Goal: Feedback & Contribution: Leave review/rating

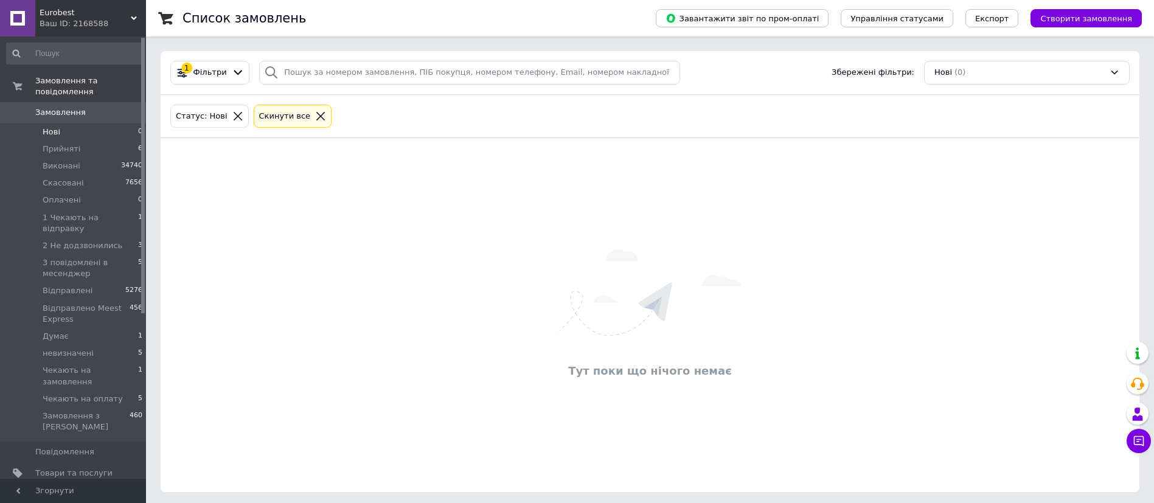
click at [72, 488] on span "[DEMOGRAPHIC_DATA]" at bounding box center [80, 493] width 90 height 11
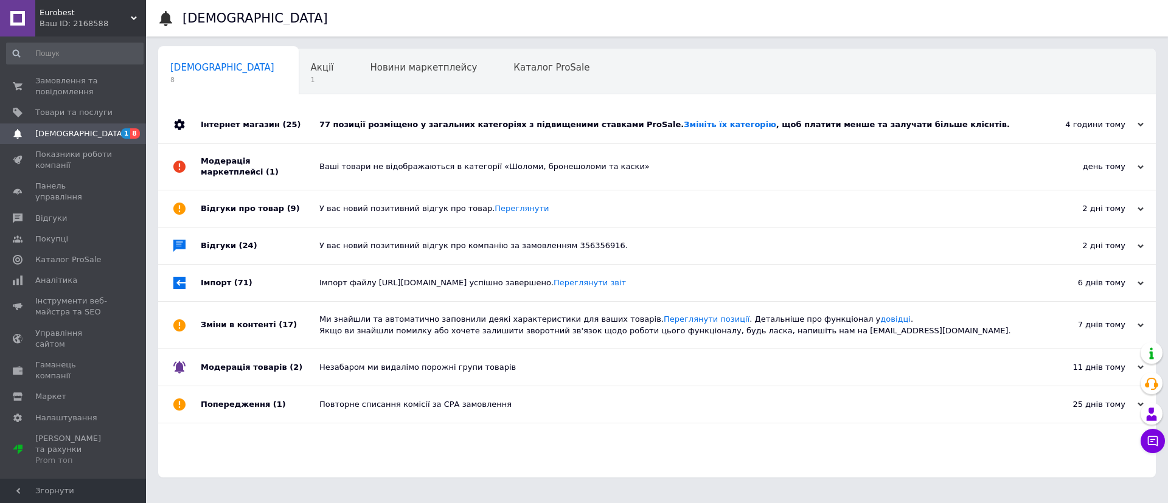
click at [417, 125] on div "77 позиції розміщено у загальних категоріях з підвищеними ставками ProSale. Змі…" at bounding box center [670, 124] width 702 height 11
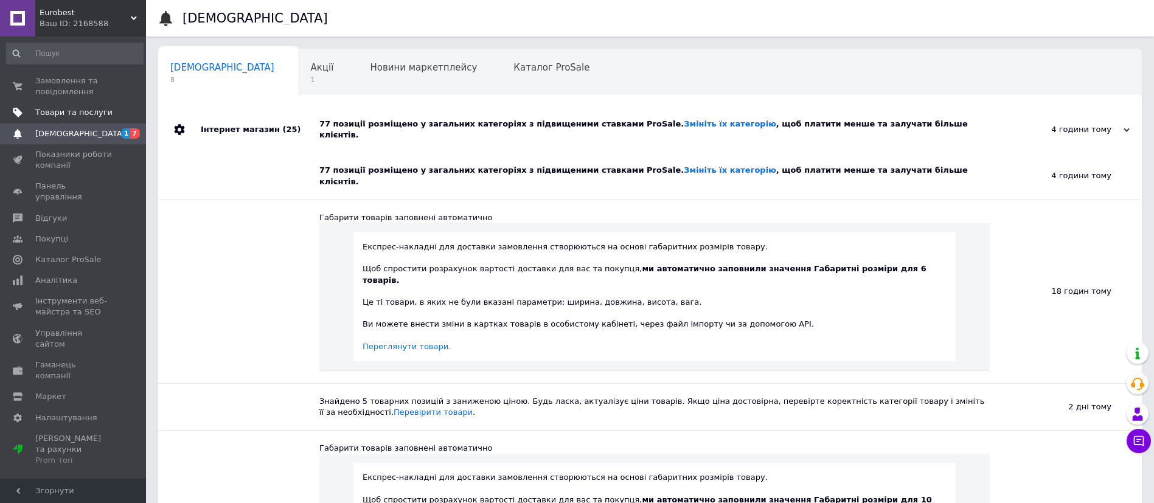
click at [49, 113] on span "Товари та послуги" at bounding box center [73, 112] width 77 height 11
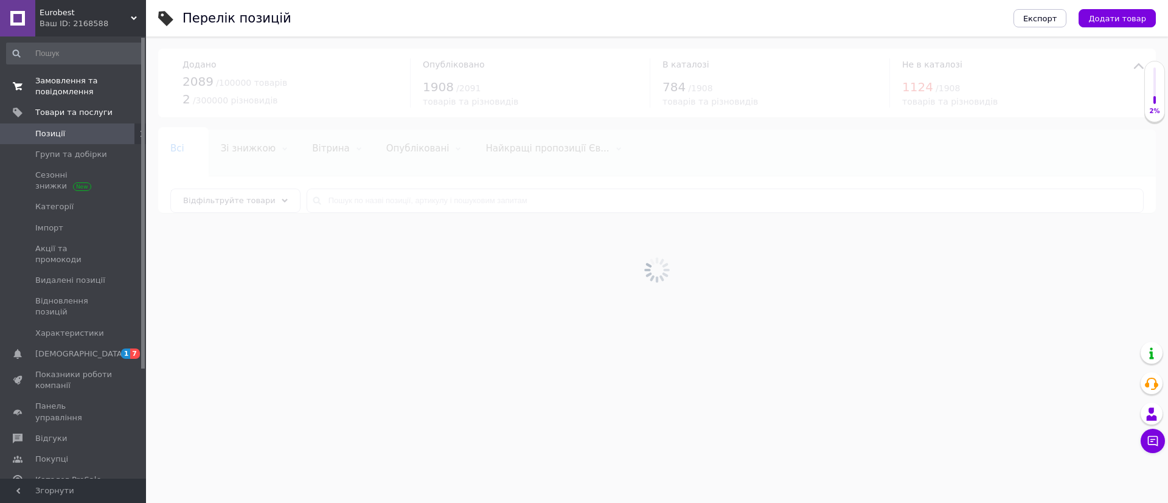
click at [46, 78] on span "Замовлення та повідомлення" at bounding box center [73, 86] width 77 height 22
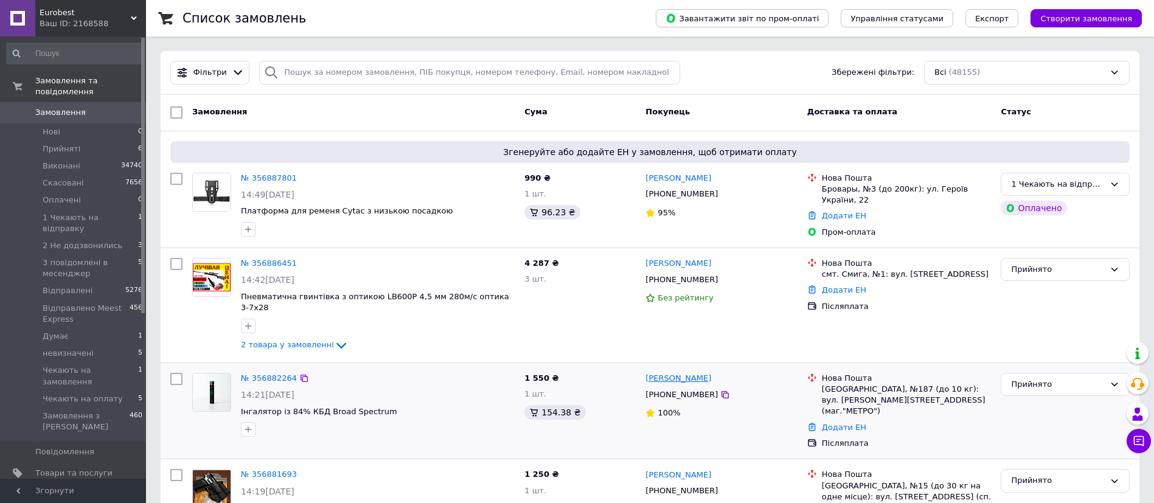
click at [673, 373] on link "Антон Ільїн" at bounding box center [678, 379] width 66 height 12
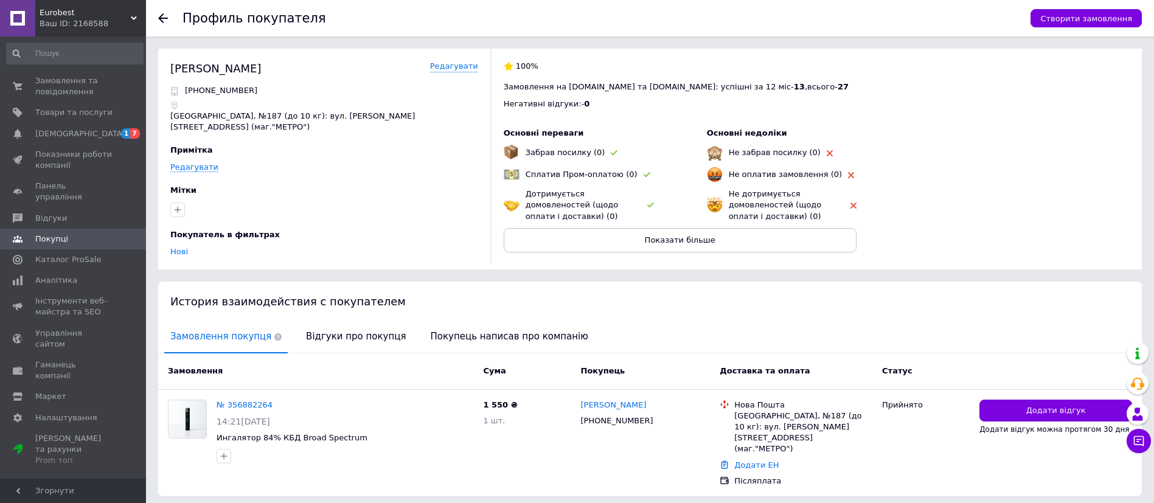
click at [157, 19] on div "Профиль покупателя Створити замовлення" at bounding box center [650, 18] width 1008 height 36
click at [161, 18] on use at bounding box center [163, 18] width 10 height 10
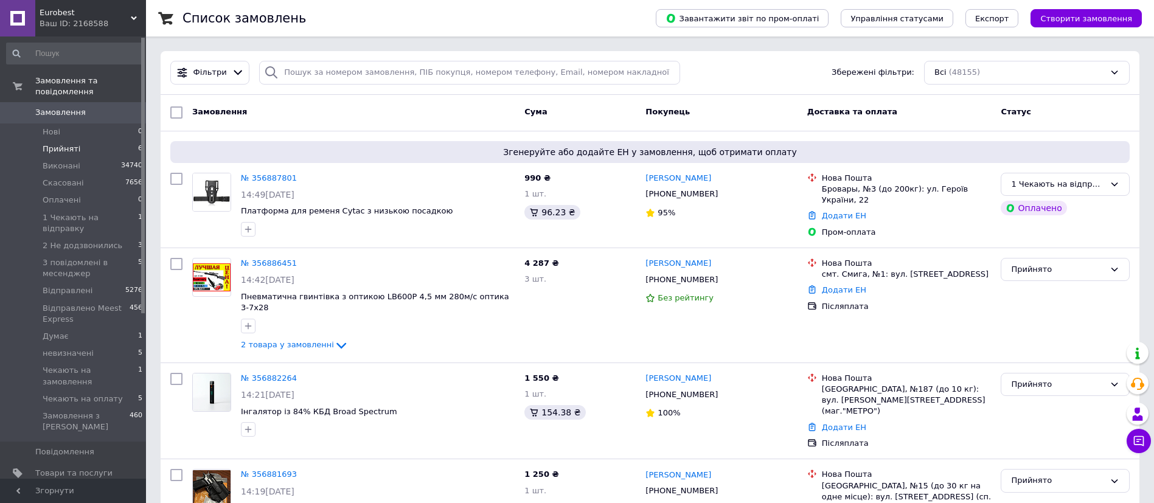
click at [113, 140] on li "Прийняті 6" at bounding box center [75, 148] width 150 height 17
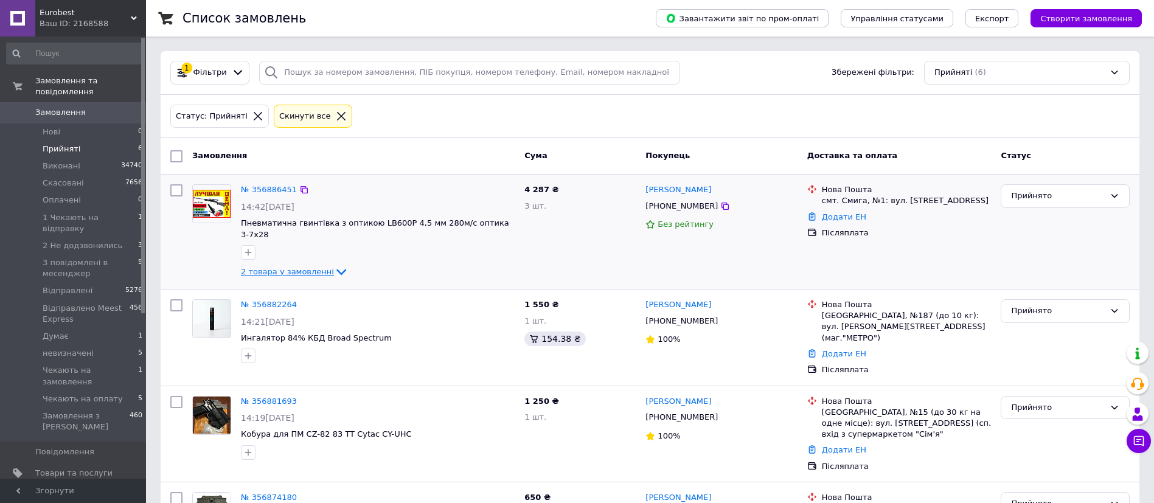
click at [274, 267] on span "2 товара у замовленні" at bounding box center [287, 271] width 93 height 9
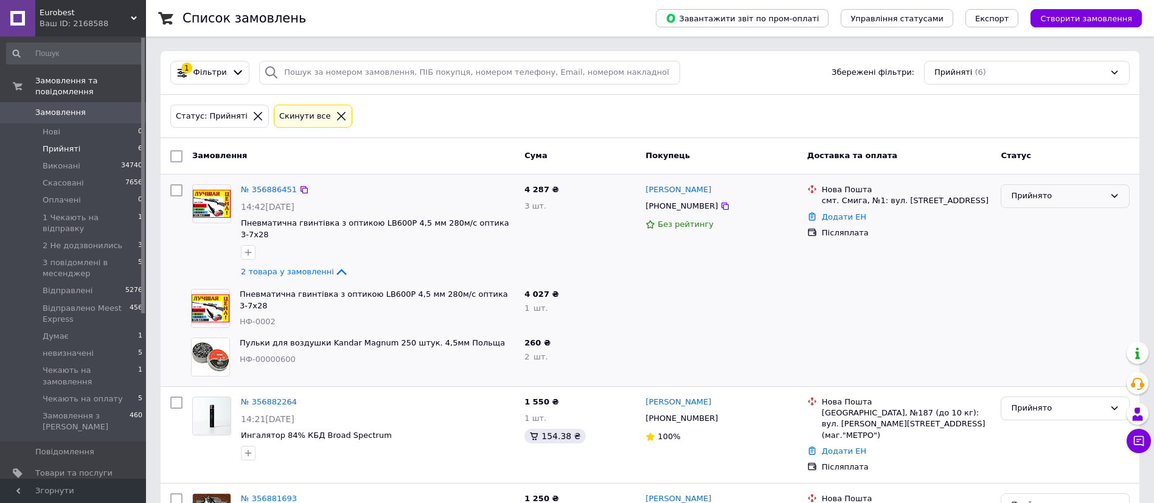
click at [1070, 195] on div "Прийнято" at bounding box center [1058, 196] width 94 height 13
click at [1067, 283] on li "1 Чекають на відправку" at bounding box center [1065, 288] width 128 height 22
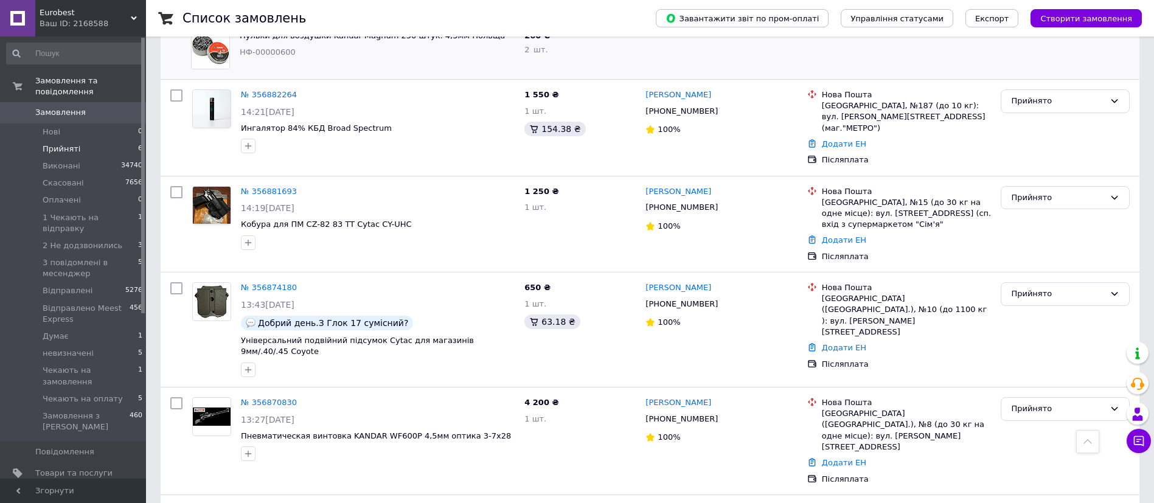
scroll to position [311, 0]
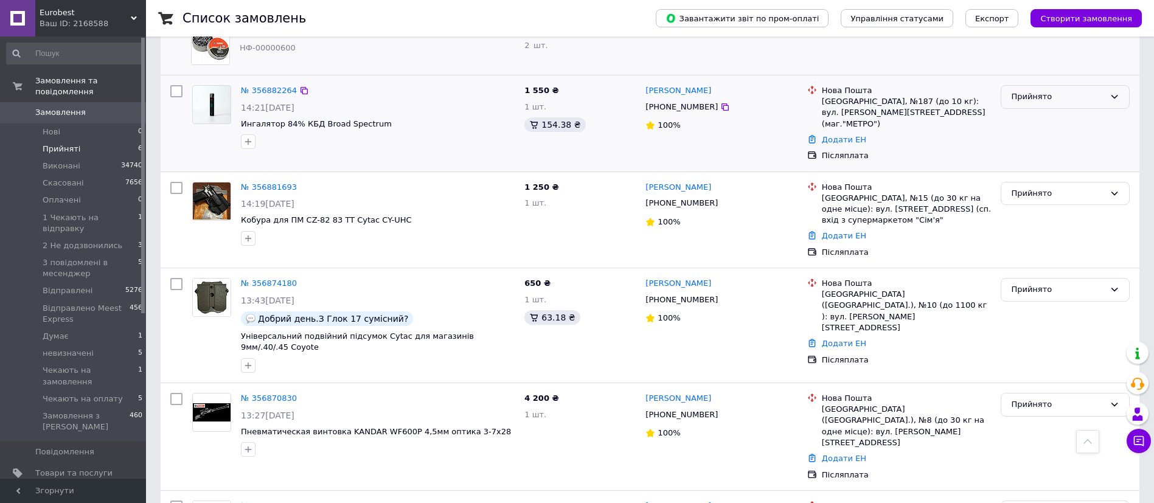
click at [1064, 94] on div "Прийнято" at bounding box center [1064, 97] width 129 height 24
click at [1073, 178] on li "1 Чекають на відправку" at bounding box center [1065, 189] width 128 height 22
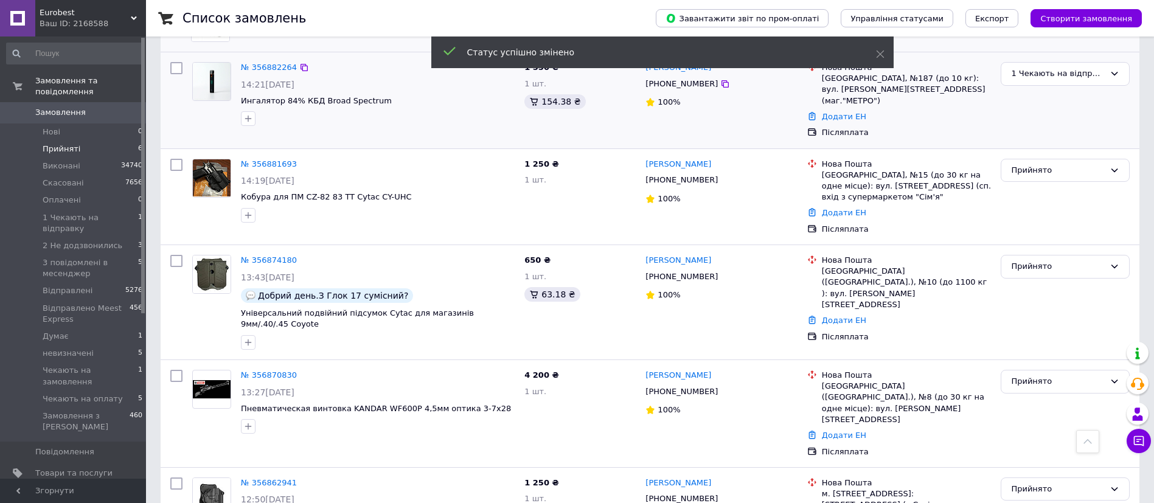
scroll to position [342, 0]
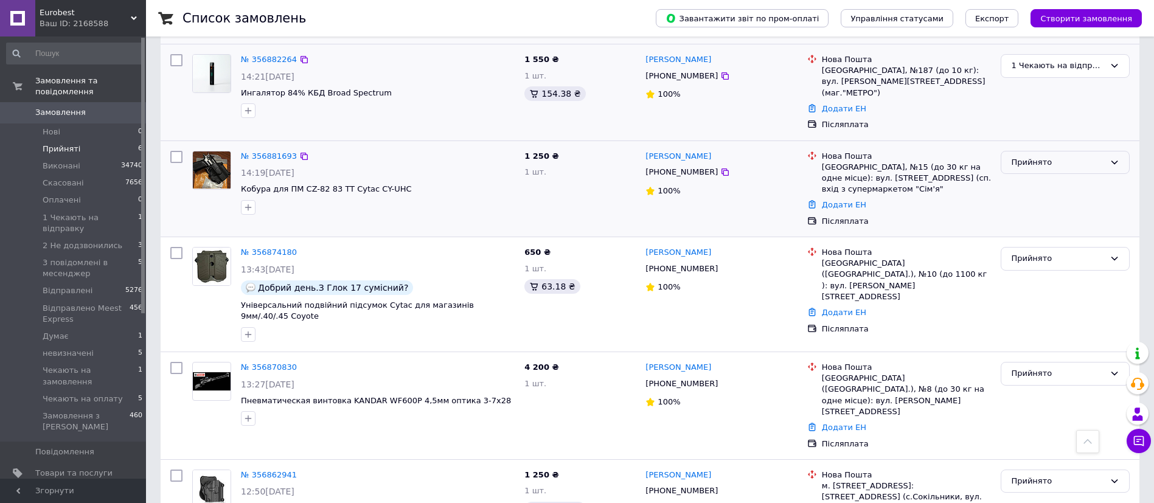
click at [1073, 156] on div "Прийнято" at bounding box center [1058, 162] width 94 height 13
click at [1076, 265] on li "2 Не додзвонились" at bounding box center [1065, 276] width 128 height 22
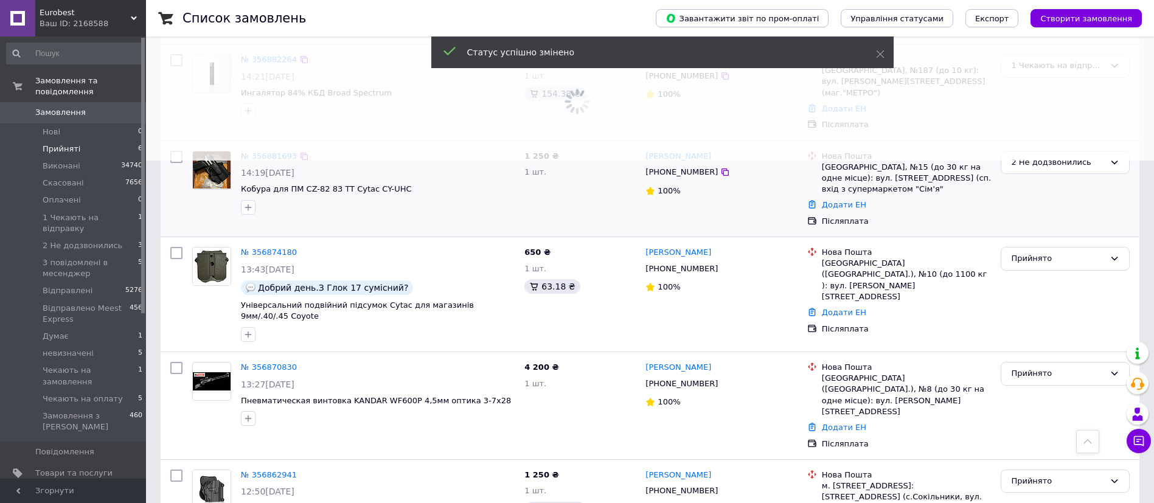
scroll to position [142, 0]
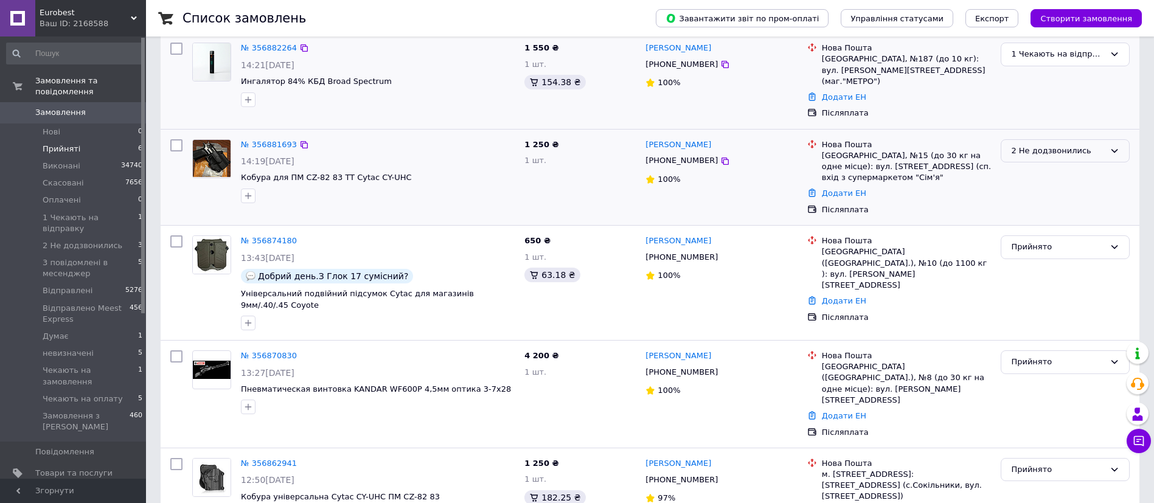
click at [1072, 145] on div "2 Не додзвонились" at bounding box center [1058, 151] width 94 height 13
click at [1079, 254] on li "1 Чекають на відправку" at bounding box center [1065, 265] width 128 height 22
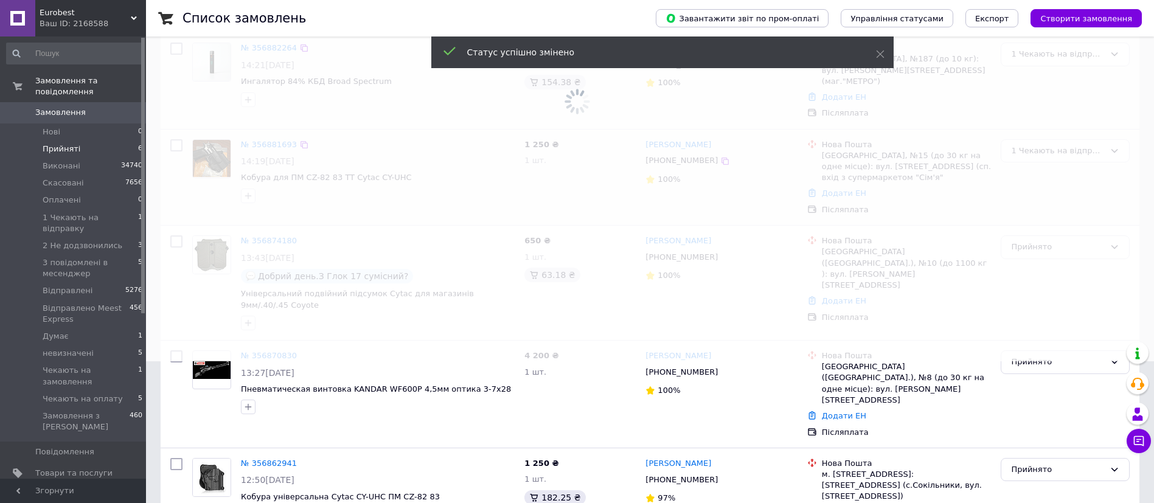
scroll to position [56, 0]
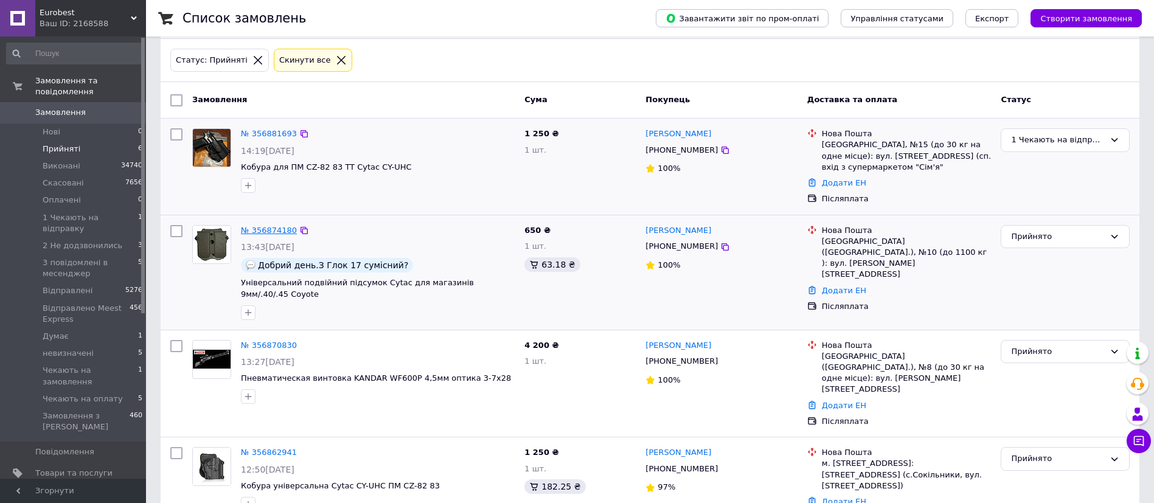
click at [254, 230] on link "№ 356874180" at bounding box center [269, 230] width 56 height 9
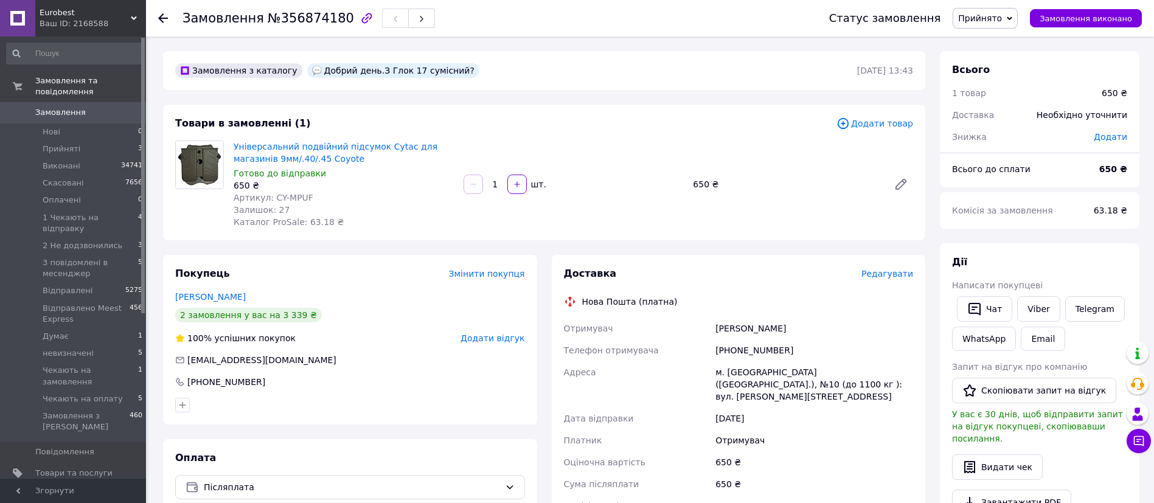
click at [993, 22] on span "Прийнято" at bounding box center [980, 18] width 44 height 10
click at [1018, 99] on li "1 Чекають на відправку" at bounding box center [1017, 97] width 128 height 18
click at [205, 294] on link "Сапіга Ігор" at bounding box center [210, 297] width 71 height 10
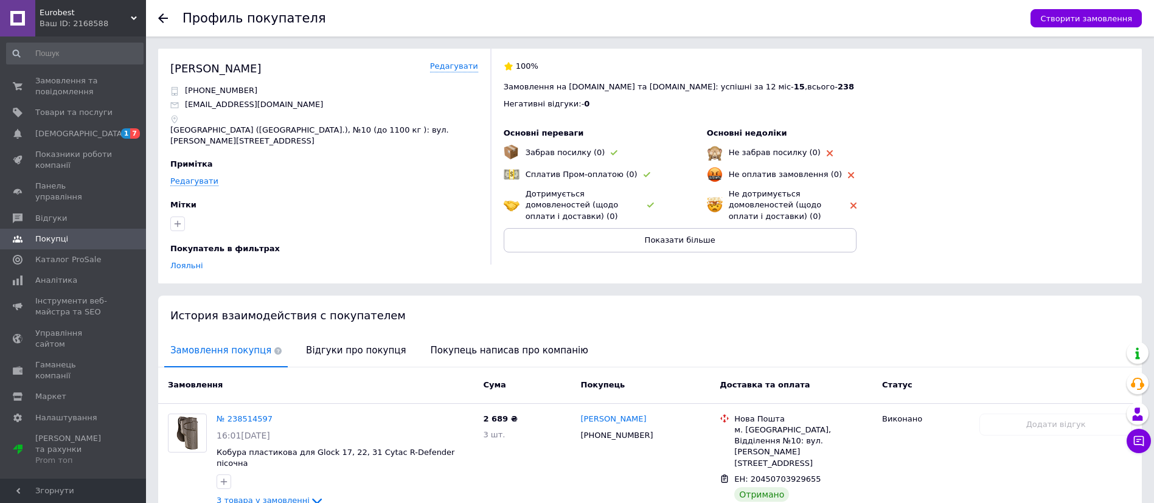
scroll to position [148, 0]
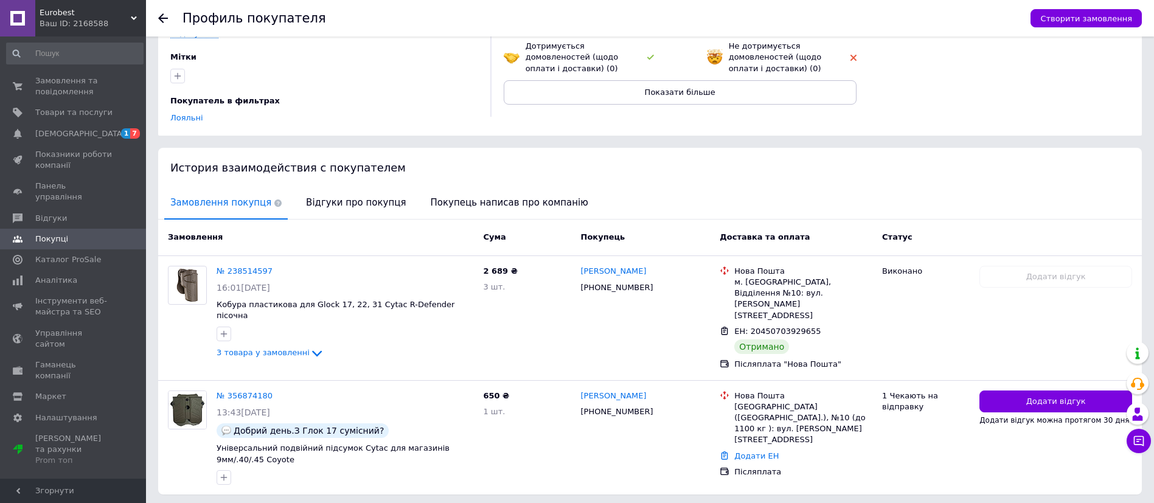
click at [162, 18] on use at bounding box center [163, 18] width 10 height 10
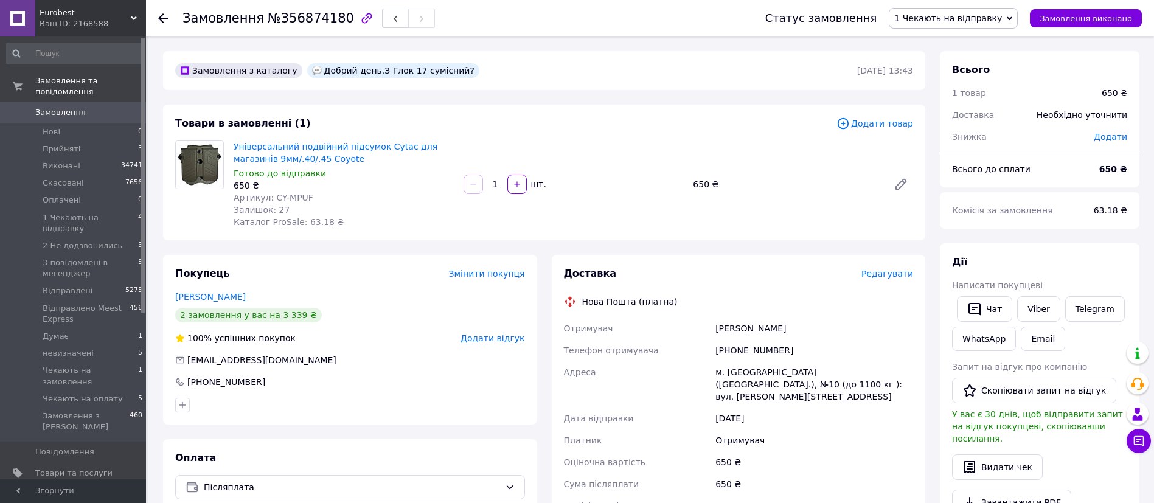
click at [162, 18] on use at bounding box center [163, 18] width 10 height 10
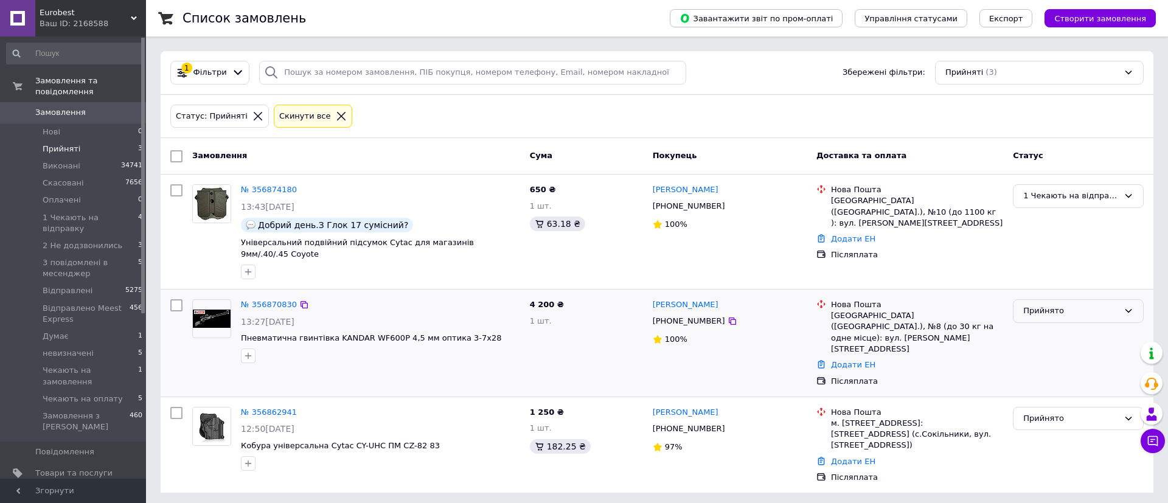
click at [1066, 305] on div "Прийнято" at bounding box center [1070, 311] width 95 height 13
click at [1082, 392] on li "1 Чекають на відправку" at bounding box center [1078, 403] width 130 height 22
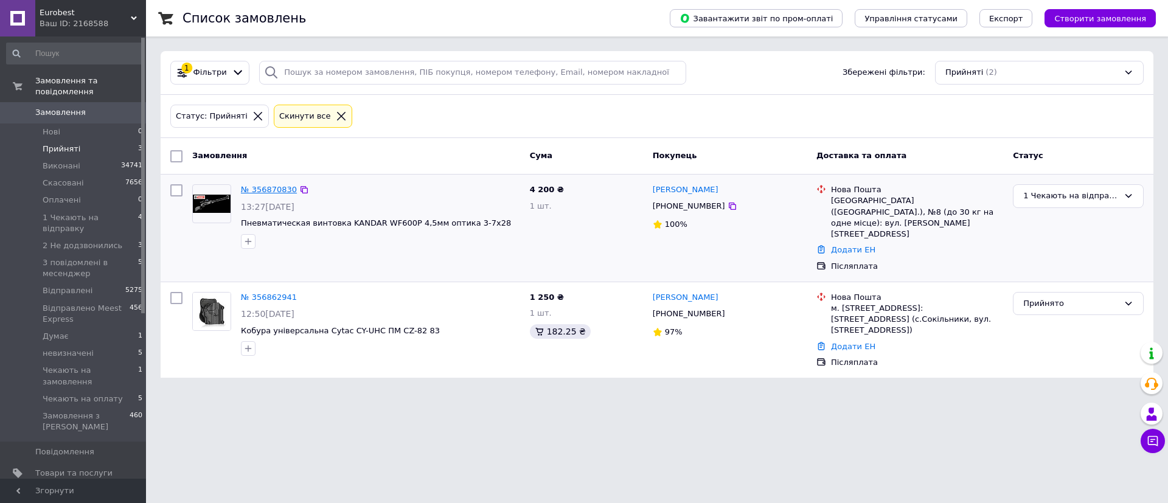
click at [258, 186] on link "№ 356870830" at bounding box center [269, 189] width 56 height 9
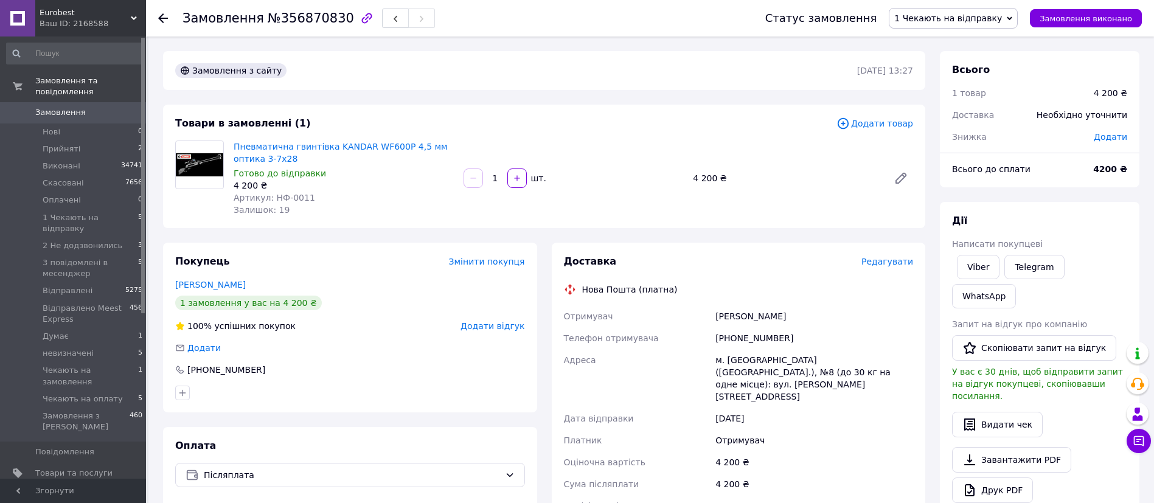
click at [905, 260] on span "Редагувати" at bounding box center [887, 262] width 52 height 10
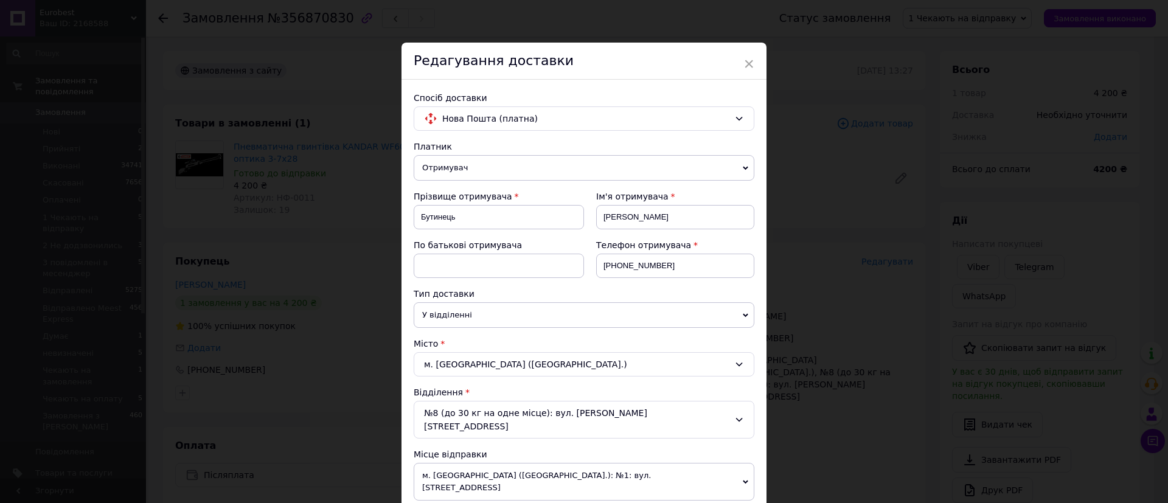
click at [465, 357] on div "м. Львів (Львівська обл.)" at bounding box center [584, 364] width 341 height 24
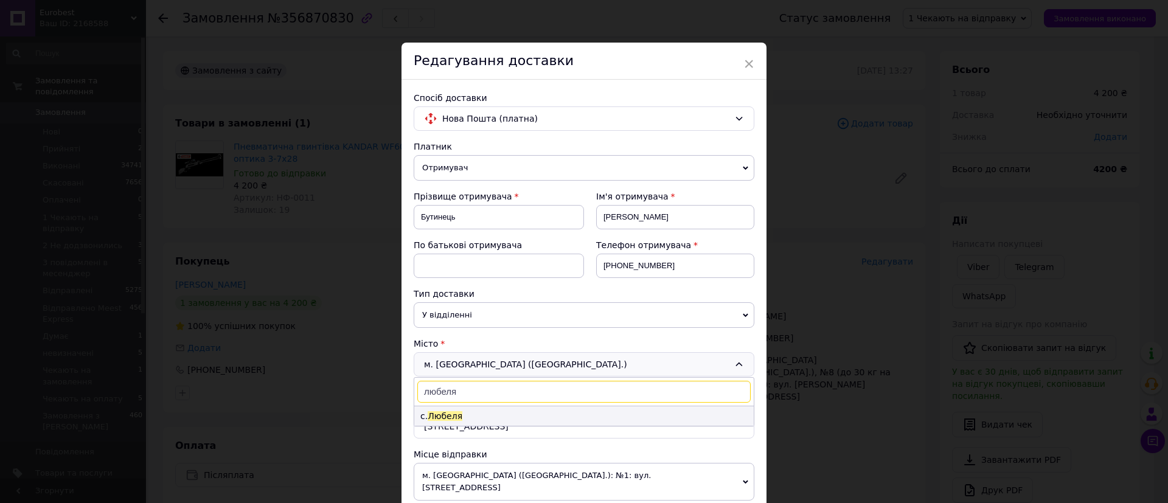
type input "любеля"
click at [451, 414] on span "Любеля" at bounding box center [444, 416] width 35 height 10
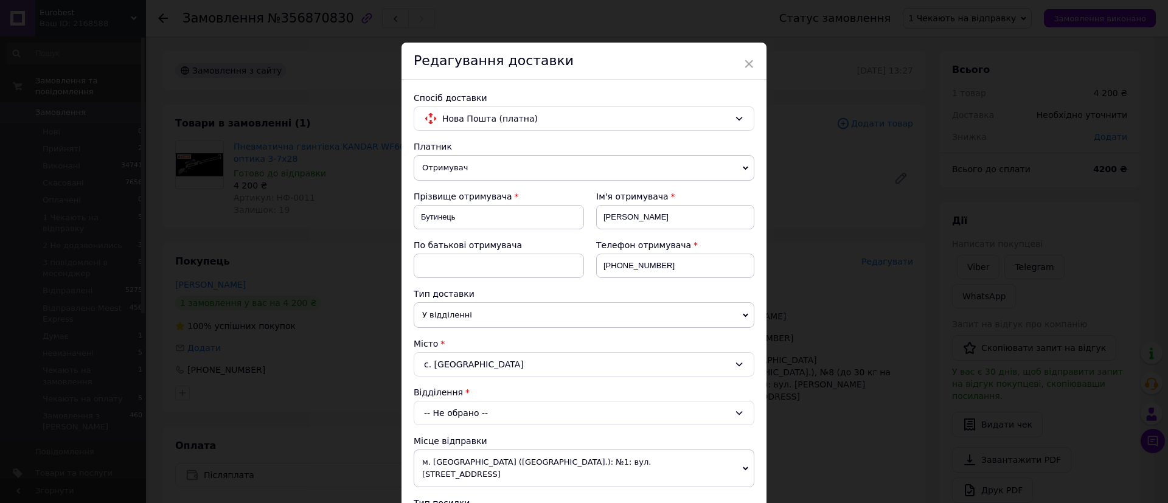
click at [451, 414] on div "-- Не обрано --" at bounding box center [584, 413] width 341 height 24
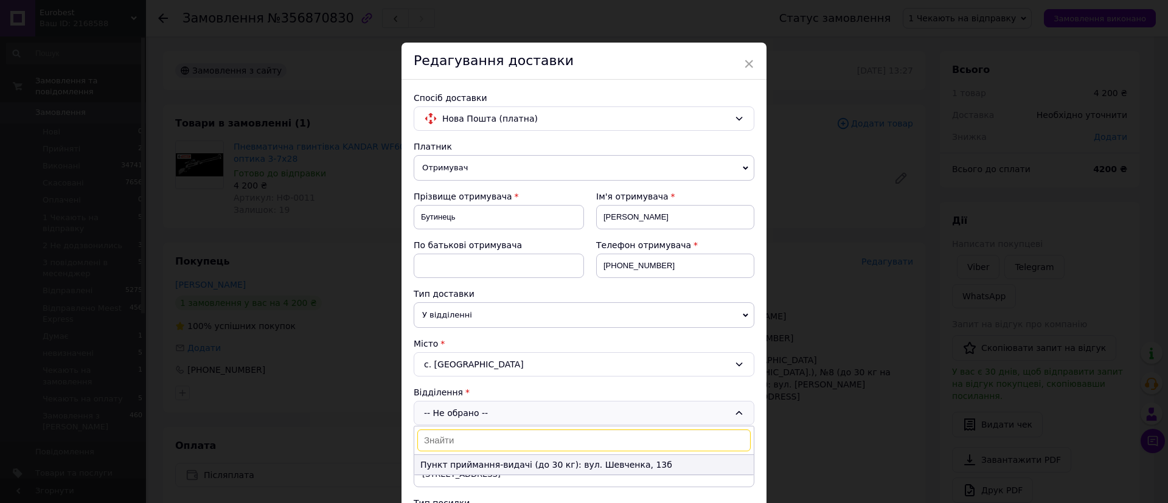
click at [452, 466] on li "Пункт приймання-видачі (до 30 кг): вул. Шевченка, 13б" at bounding box center [583, 464] width 339 height 19
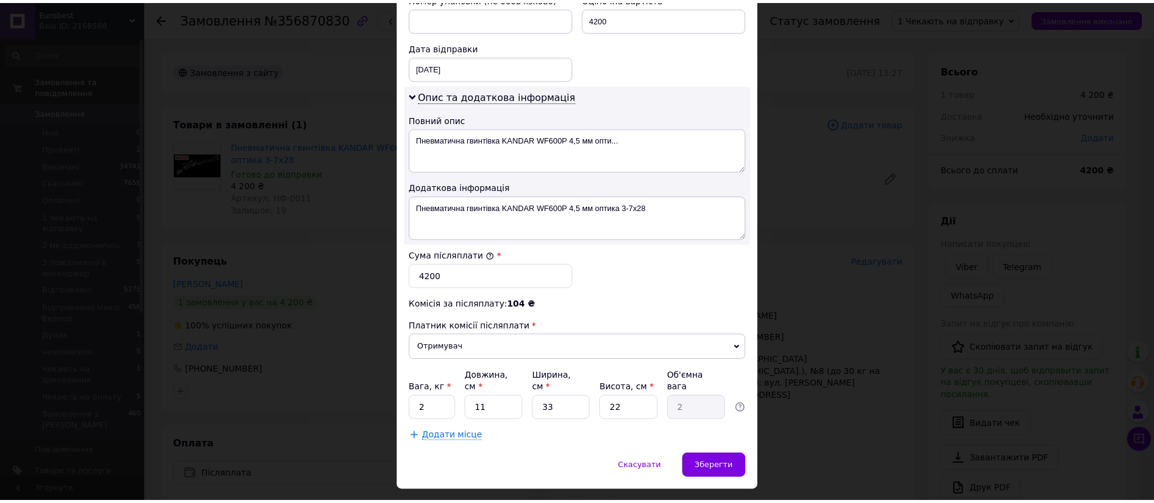
scroll to position [561, 0]
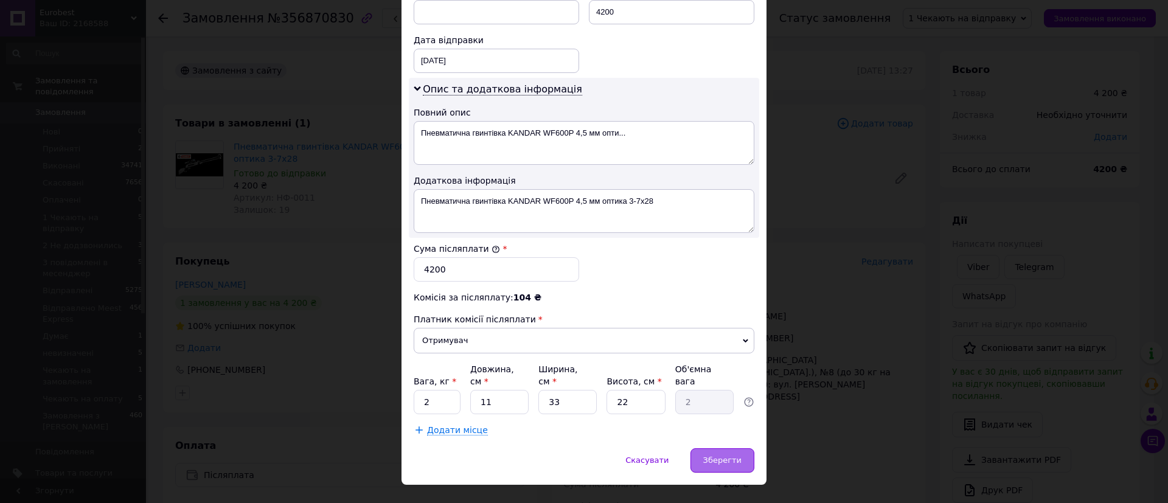
click at [727, 455] on span "Зберегти" at bounding box center [722, 459] width 38 height 9
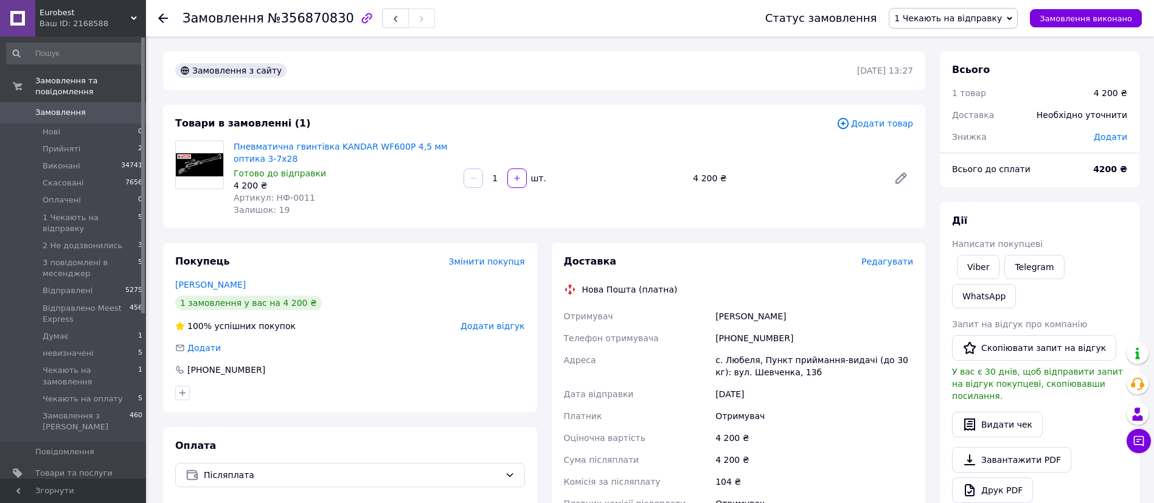
click at [163, 16] on icon at bounding box center [163, 18] width 10 height 10
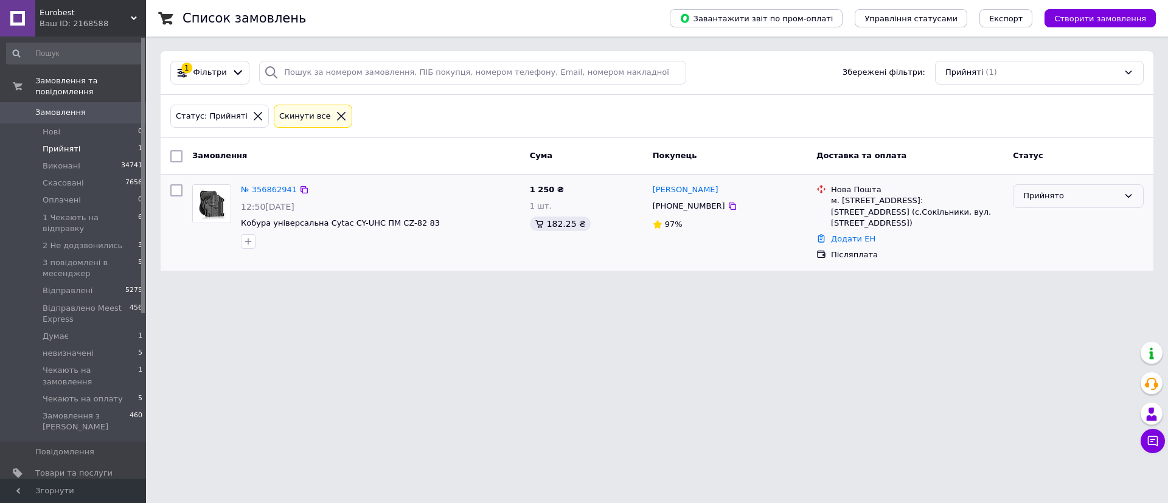
click at [1045, 201] on div "Прийнято" at bounding box center [1070, 196] width 95 height 13
click at [259, 189] on link "№ 356862941" at bounding box center [269, 189] width 56 height 9
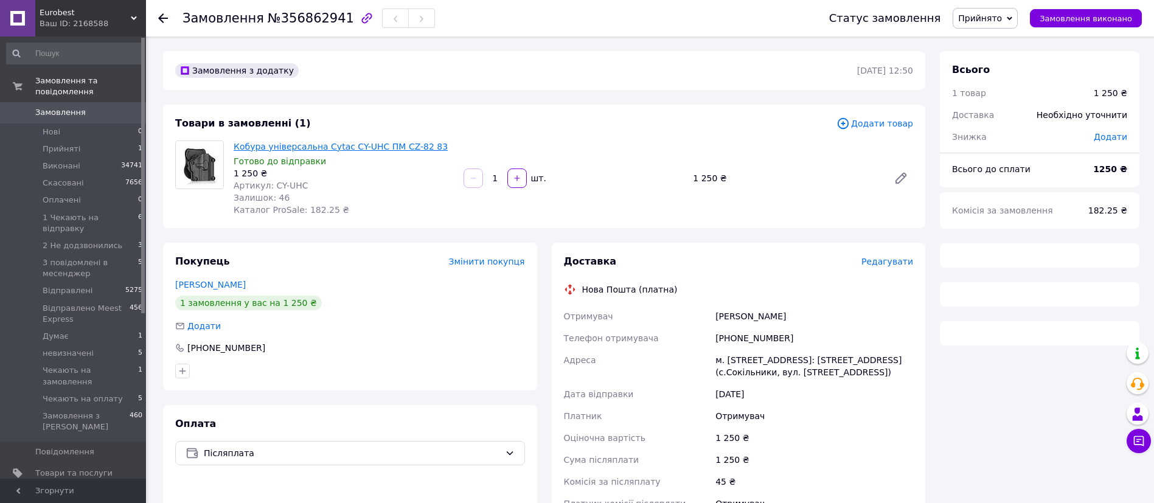
click at [294, 145] on link "Кобура універсальна Cytac CY-UHC ПМ CZ-82 83" at bounding box center [341, 147] width 214 height 10
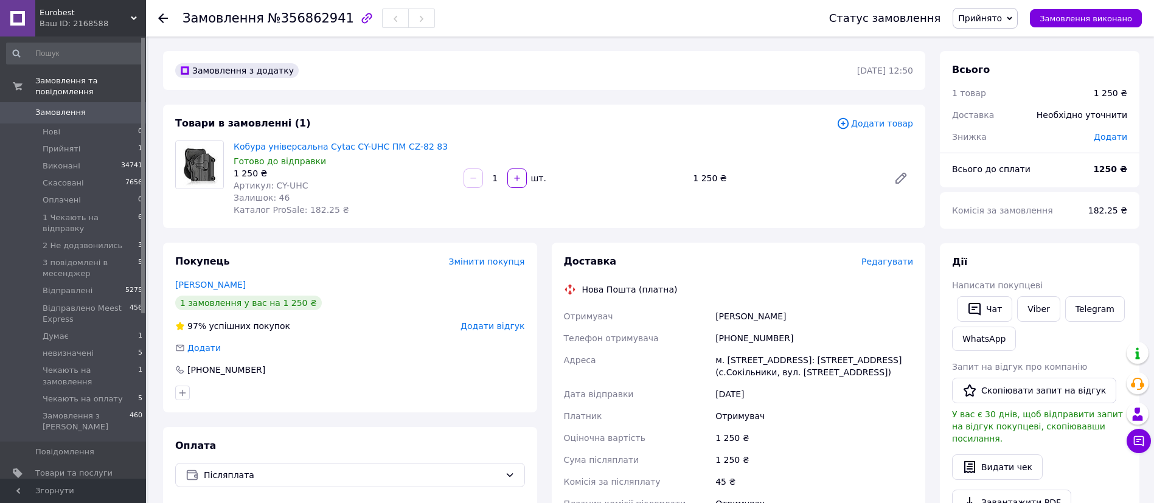
click at [1014, 19] on span "Прийнято" at bounding box center [984, 18] width 65 height 21
click at [1025, 102] on li "1 Чекають на відправку" at bounding box center [1017, 97] width 128 height 18
click at [105, 21] on div "Ваш ID: 2168588" at bounding box center [93, 23] width 106 height 11
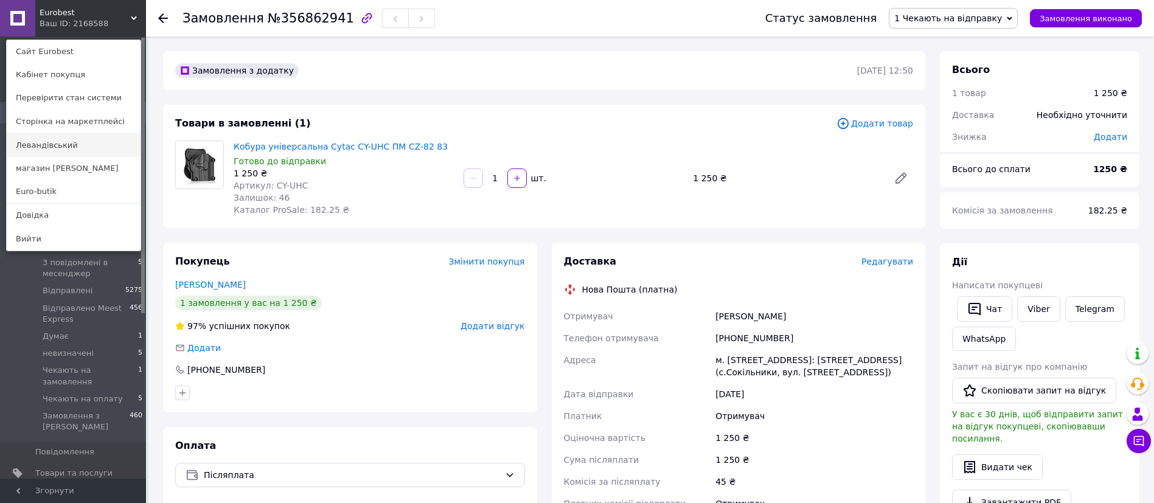
click at [74, 145] on link "Левандівський" at bounding box center [74, 145] width 134 height 23
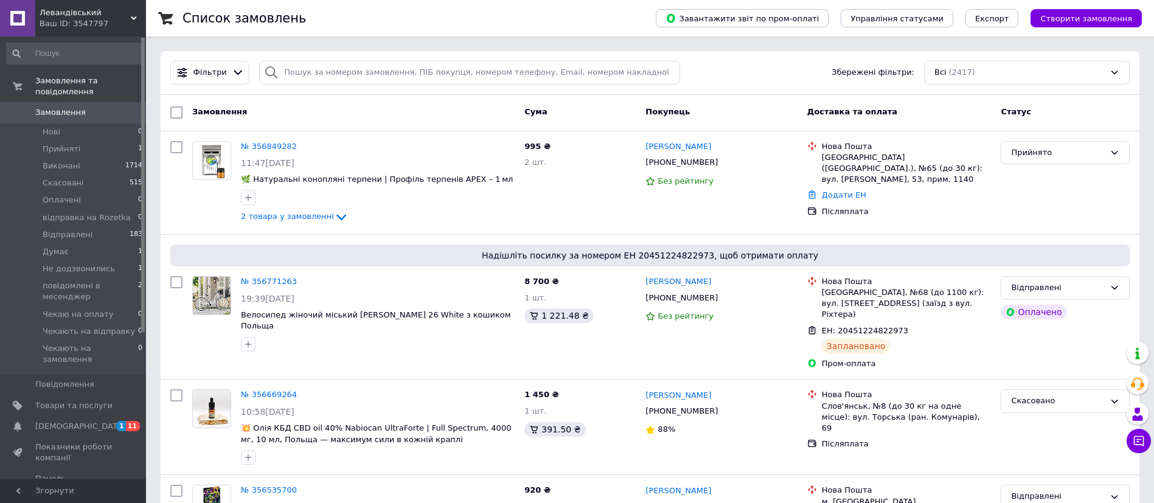
click at [78, 13] on span "Левандівський" at bounding box center [85, 12] width 91 height 11
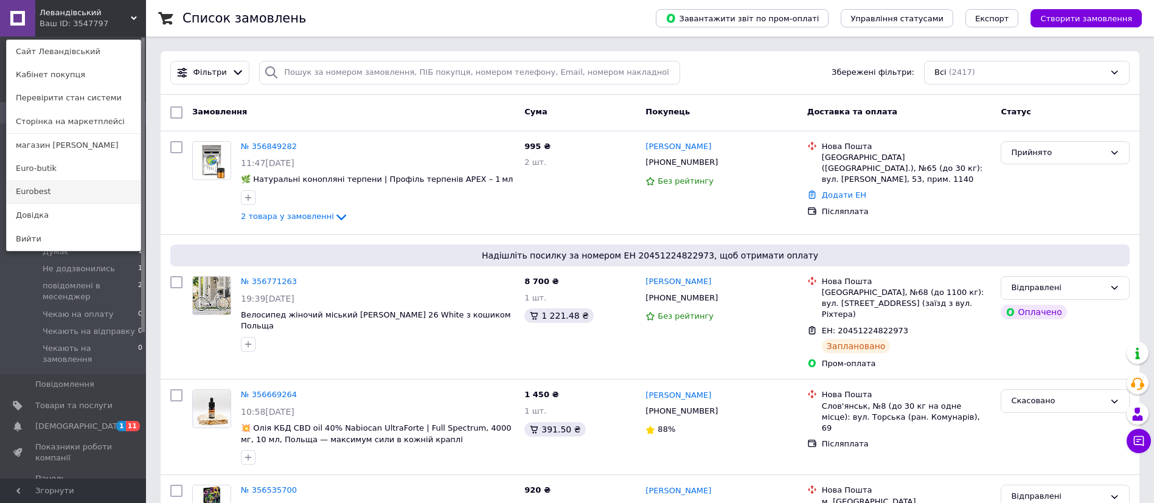
click at [61, 200] on link "Eurobest" at bounding box center [74, 191] width 134 height 23
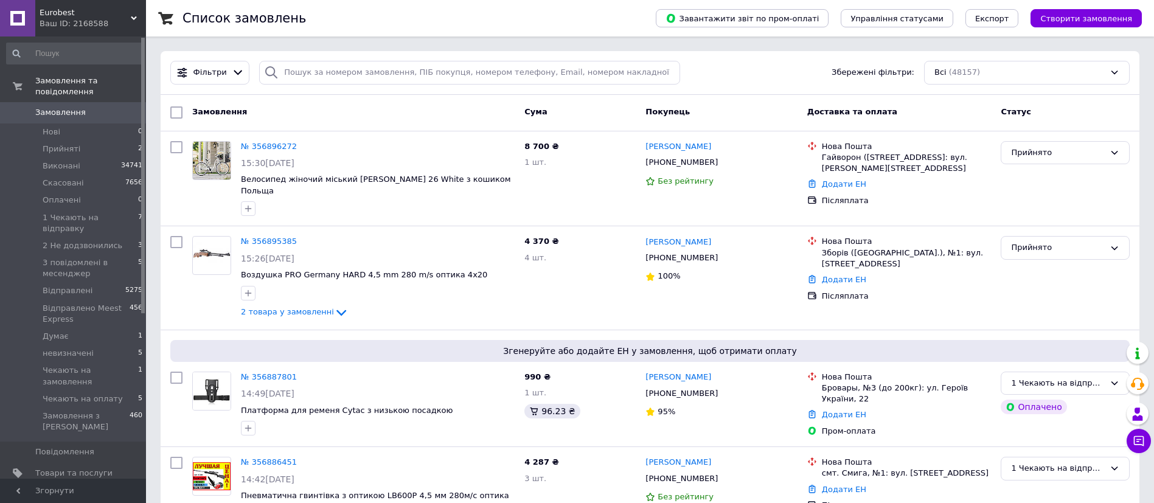
click at [87, 23] on div "Ваш ID: 2168588" at bounding box center [93, 23] width 106 height 11
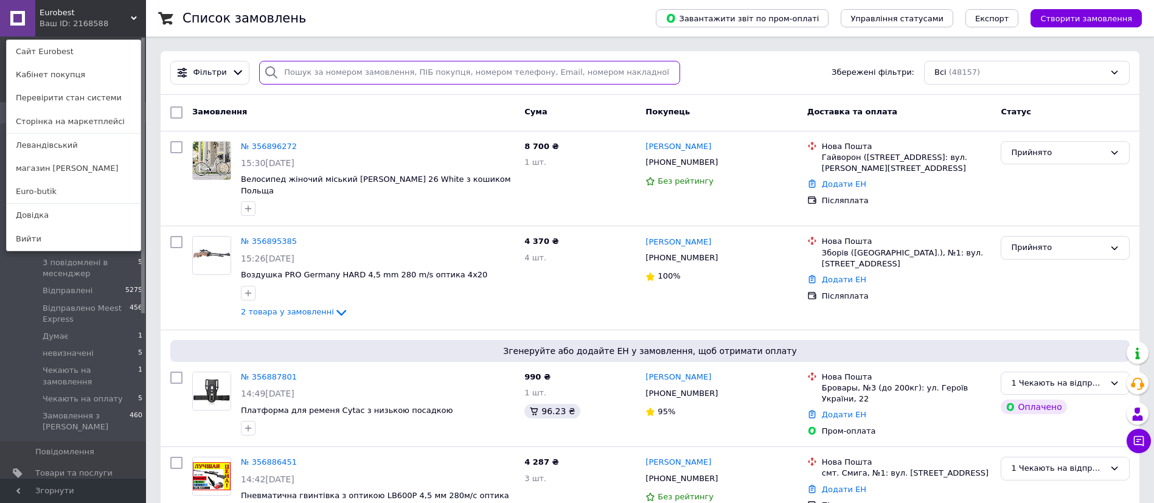
click at [355, 72] on input "search" at bounding box center [469, 73] width 421 height 24
paste input "[PHONE_NUMBER]"
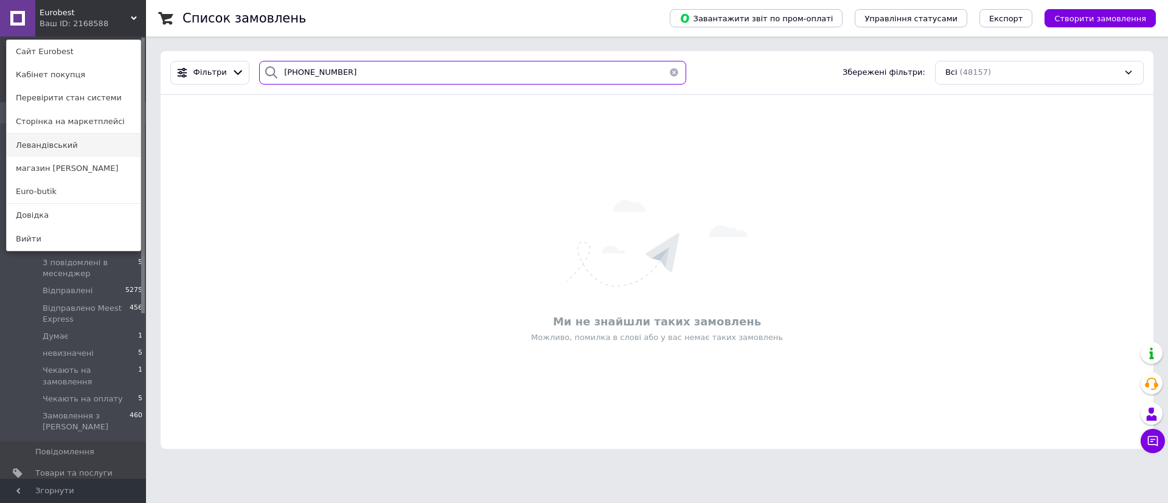
type input "[PHONE_NUMBER]"
click at [46, 150] on link "Левандівський" at bounding box center [74, 145] width 134 height 23
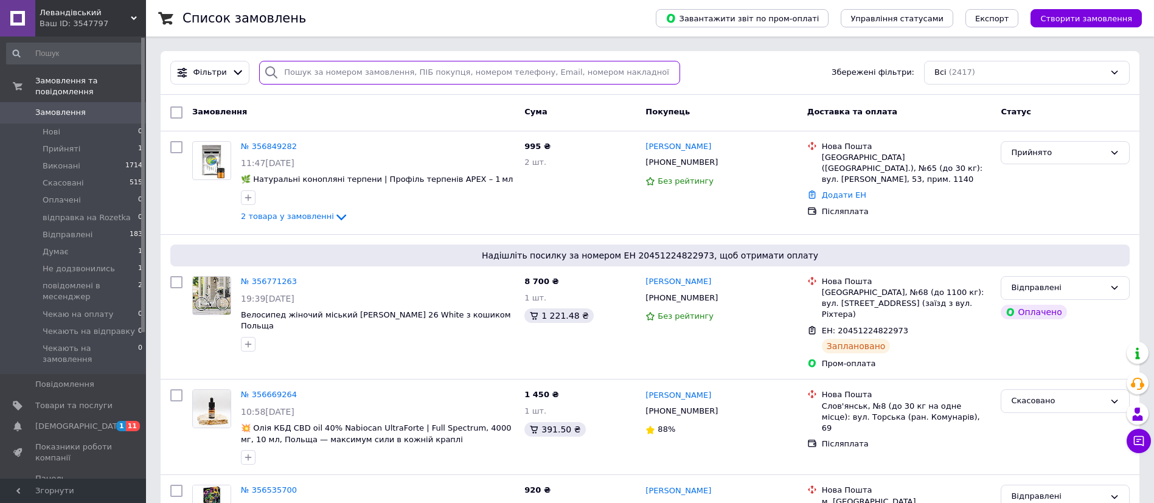
click at [395, 69] on input "search" at bounding box center [469, 73] width 421 height 24
paste input "[PHONE_NUMBER]"
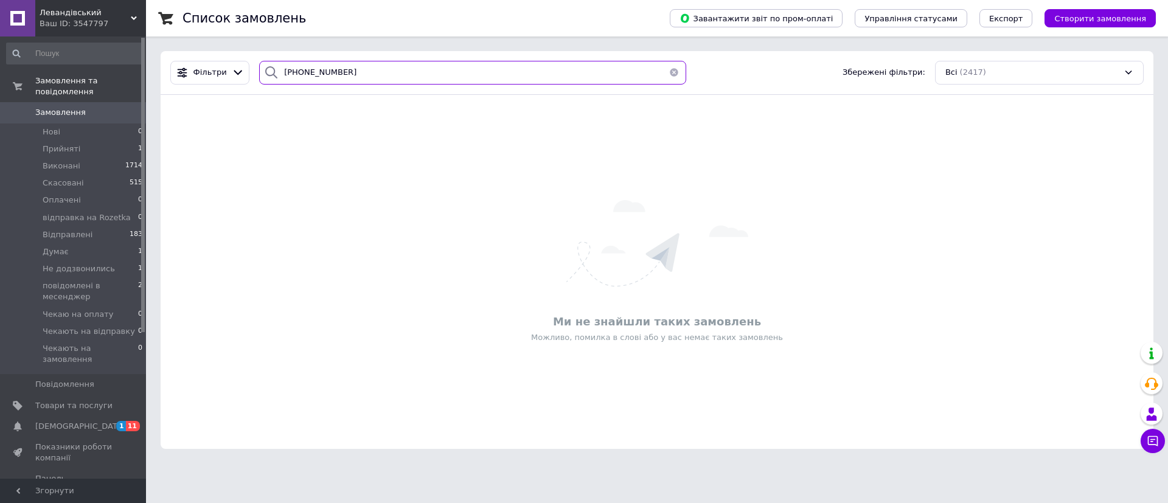
type input "+380972809560"
click at [78, 15] on span "Левандівський" at bounding box center [85, 12] width 91 height 11
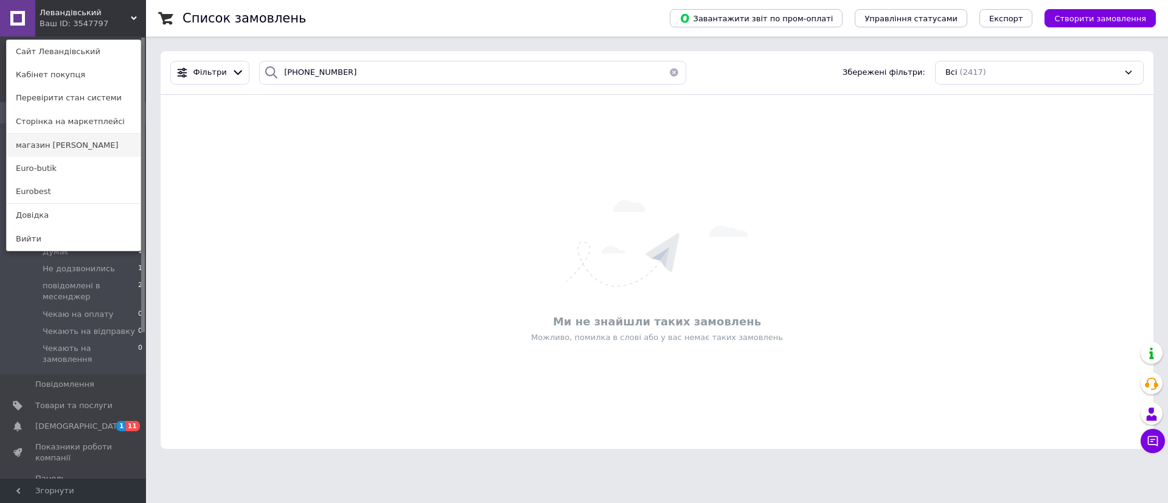
click at [68, 143] on link "магазин [PERSON_NAME]" at bounding box center [74, 145] width 134 height 23
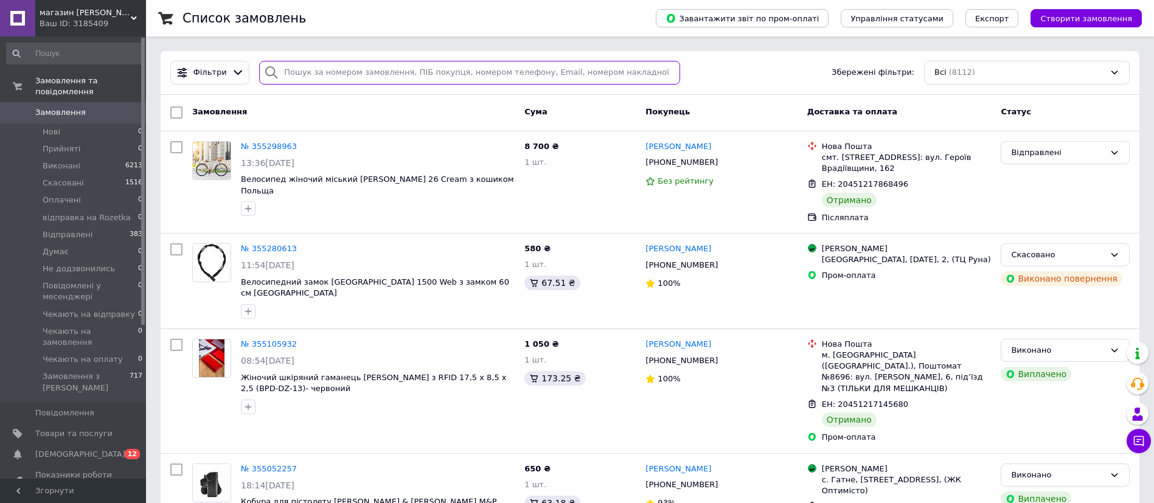
click at [355, 67] on input "search" at bounding box center [469, 73] width 421 height 24
paste input "[PHONE_NUMBER]"
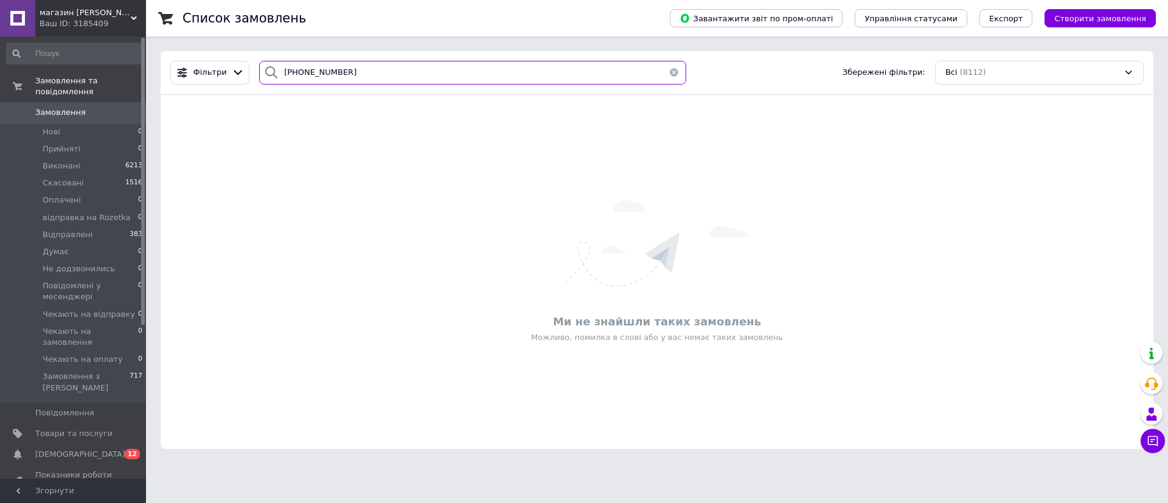
type input "[PHONE_NUMBER]"
click at [63, 20] on div "Ваш ID: 3185409" at bounding box center [93, 23] width 106 height 11
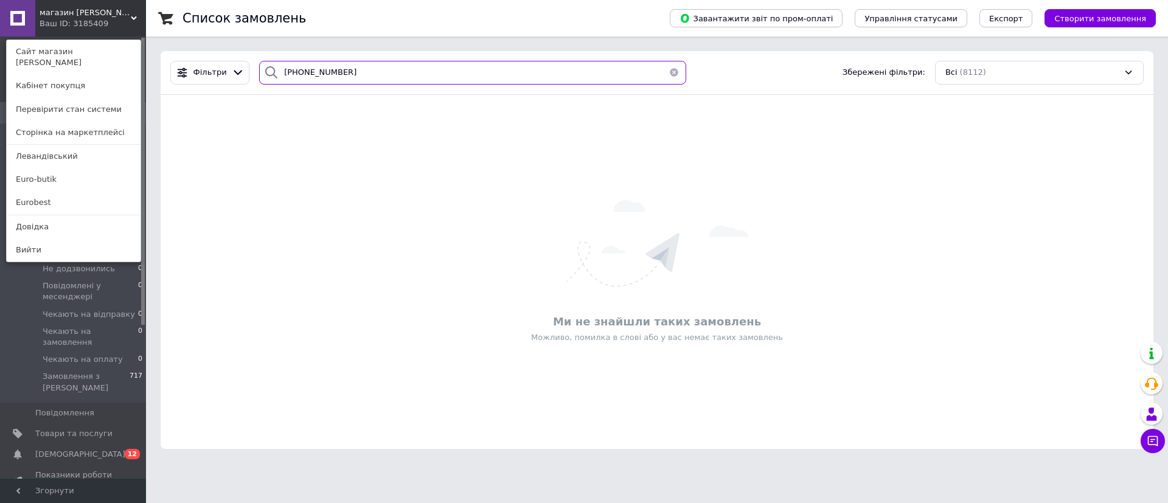
click at [341, 69] on input "[PHONE_NUMBER]" at bounding box center [472, 73] width 427 height 24
click at [31, 191] on link "Eurobest" at bounding box center [74, 202] width 134 height 23
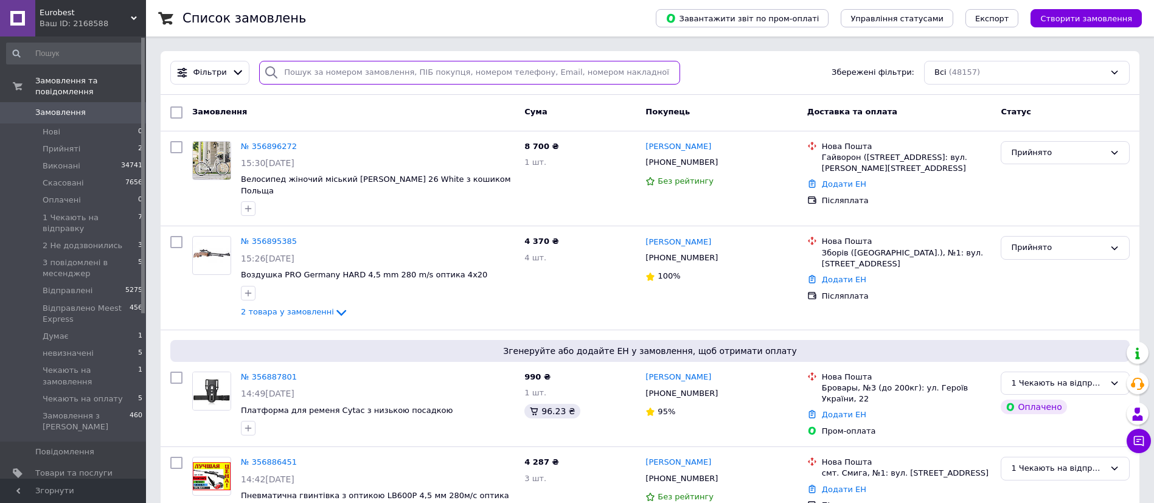
click at [317, 78] on input "search" at bounding box center [469, 73] width 421 height 24
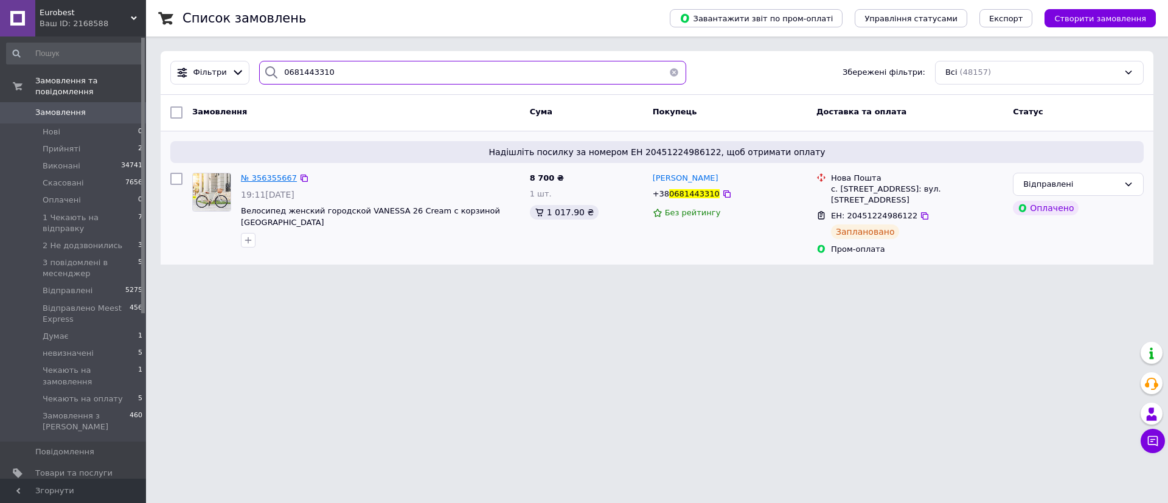
type input "0681443310"
click at [266, 178] on span "№ 356355667" at bounding box center [269, 177] width 56 height 9
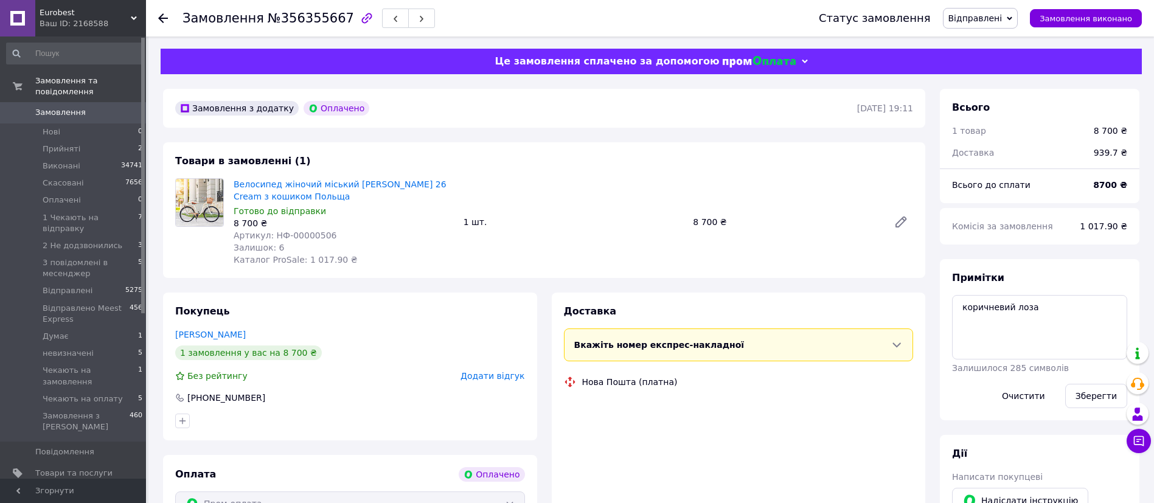
scroll to position [58, 0]
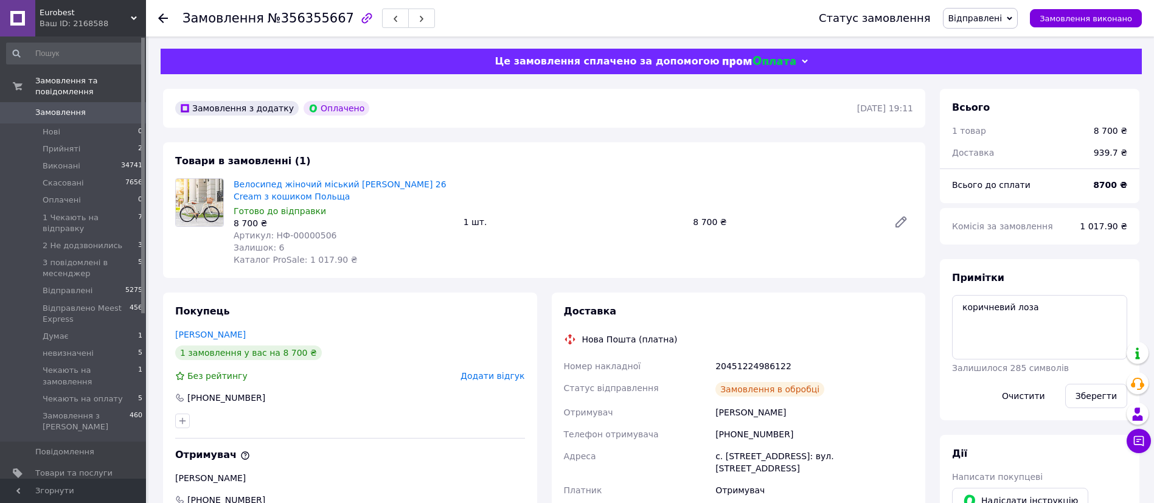
click at [999, 16] on span "Відправлені" at bounding box center [975, 18] width 54 height 10
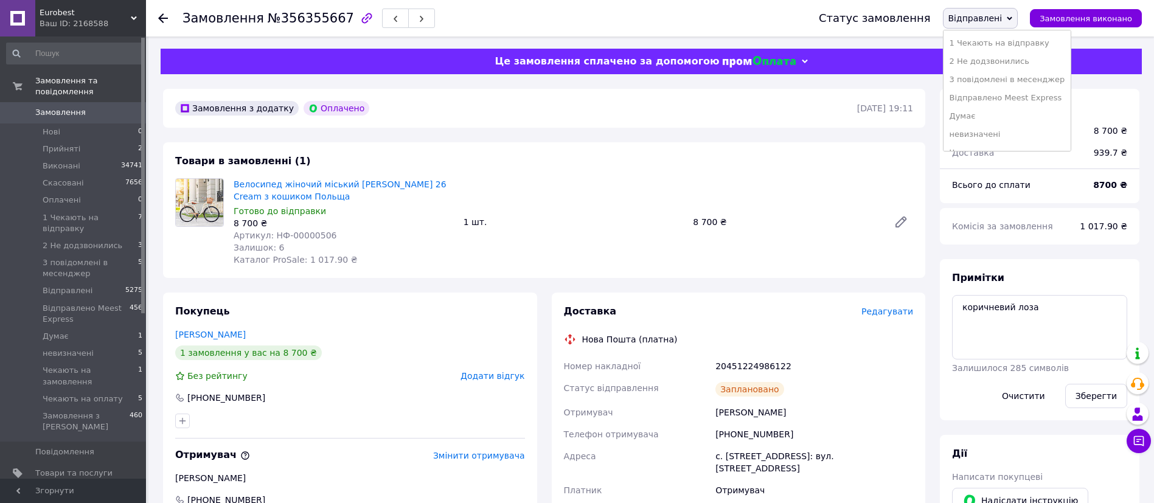
scroll to position [86, 0]
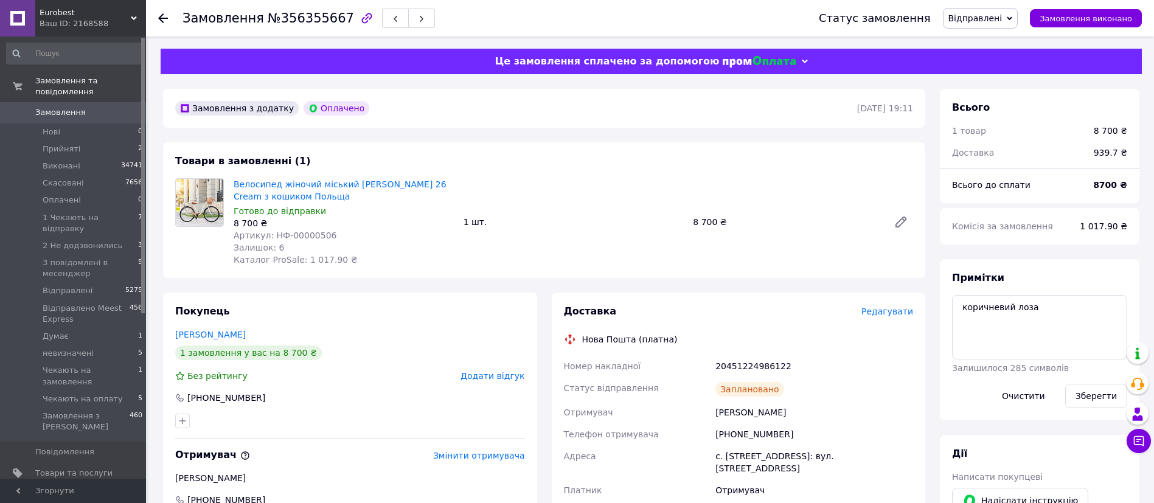
click at [739, 194] on div "Велосипед жіночий міський VANESSA 26 Cream з кошиком Польща Готово до відправки…" at bounding box center [573, 222] width 689 height 92
drag, startPoint x: 789, startPoint y: 361, endPoint x: 711, endPoint y: 360, distance: 77.8
click at [711, 360] on div "Номер накладної 20451224986122 Статус відправлення Заплановано Отримувач Черкас…" at bounding box center [738, 439] width 355 height 168
drag, startPoint x: 250, startPoint y: 392, endPoint x: 190, endPoint y: 395, distance: 60.3
click at [190, 395] on div "[PHONE_NUMBER]" at bounding box center [350, 398] width 352 height 12
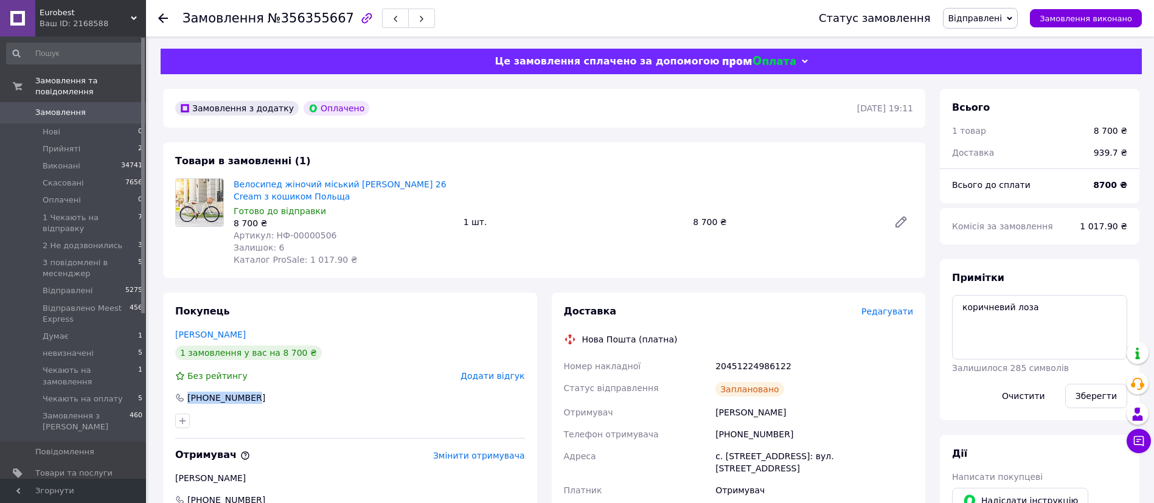
copy div "[PHONE_NUMBER]"
click at [105, 24] on div "Ваш ID: 2168588" at bounding box center [93, 23] width 106 height 11
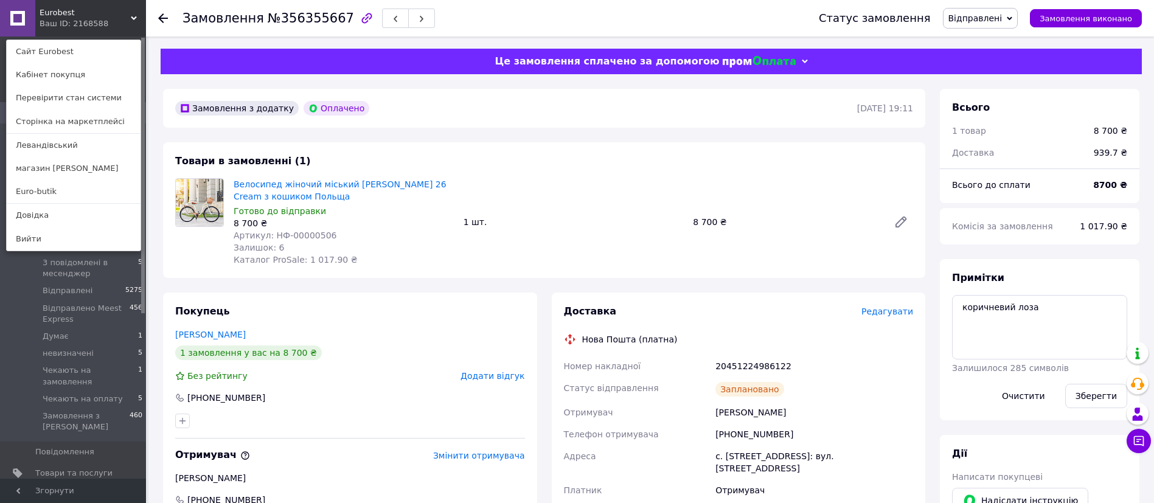
click at [83, 10] on span "Eurobest" at bounding box center [85, 12] width 91 height 11
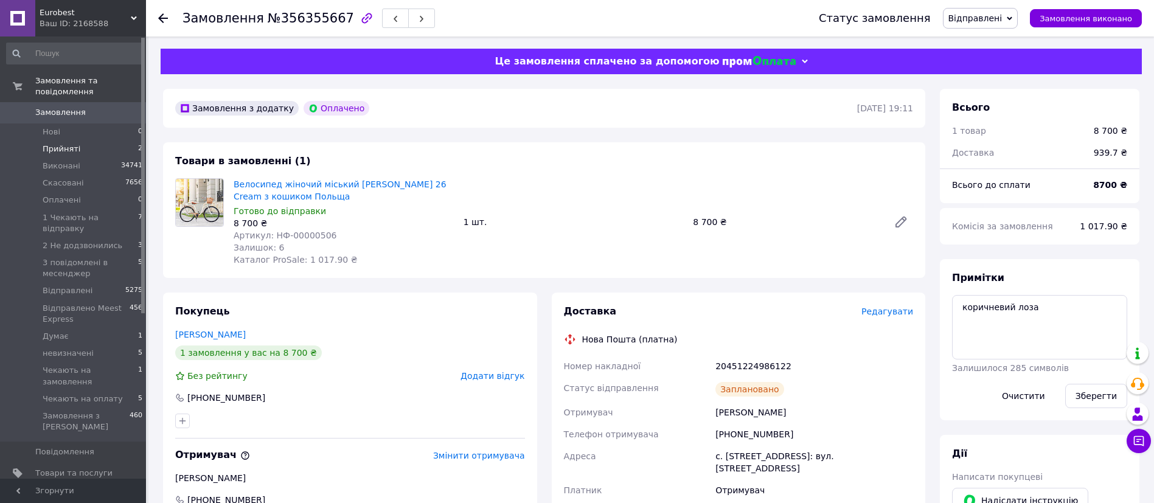
click at [69, 144] on span "Прийняті" at bounding box center [62, 149] width 38 height 11
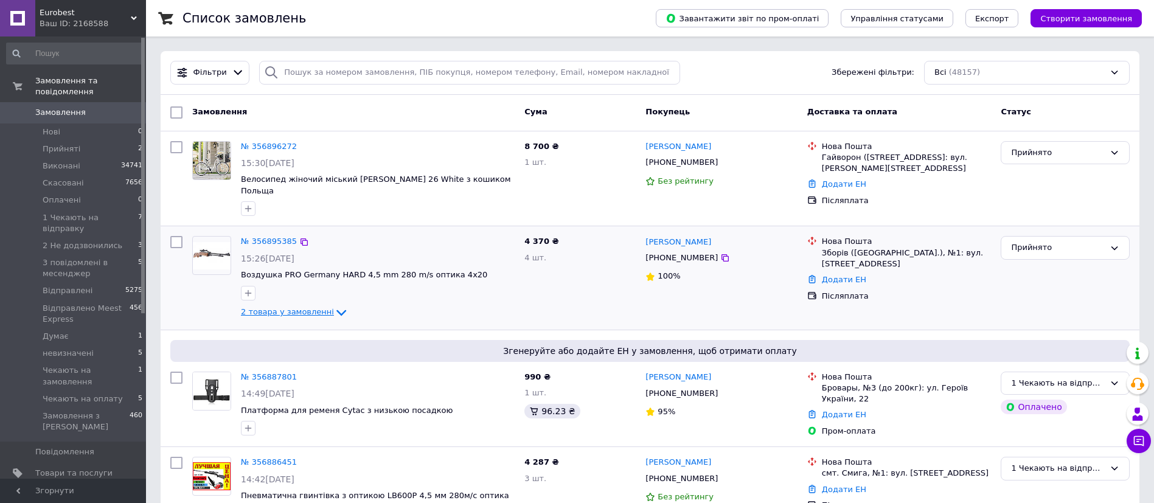
click at [275, 308] on span "2 товара у замовленні" at bounding box center [287, 312] width 93 height 9
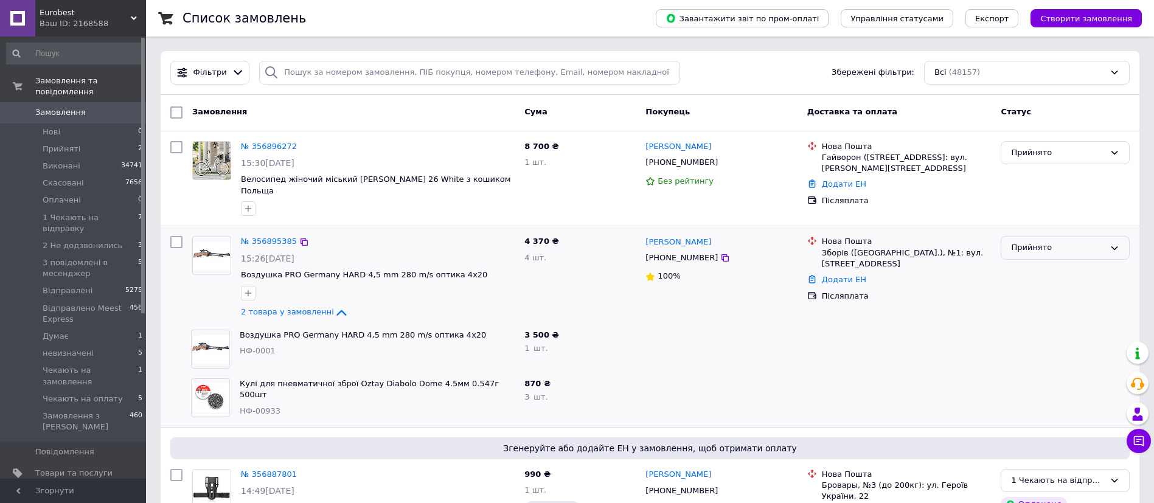
click at [1024, 241] on div "Прийнято" at bounding box center [1058, 247] width 94 height 13
click at [1051, 330] on li "1 Чекають на відправку" at bounding box center [1065, 340] width 128 height 22
click at [278, 145] on link "№ 356896272" at bounding box center [269, 146] width 56 height 9
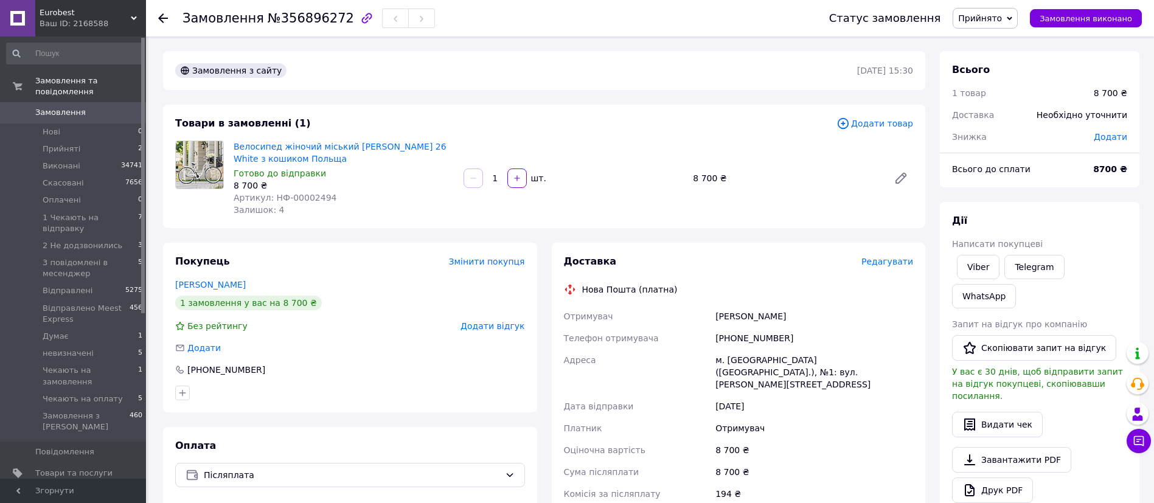
click at [95, 12] on span "Eurobest" at bounding box center [85, 12] width 91 height 11
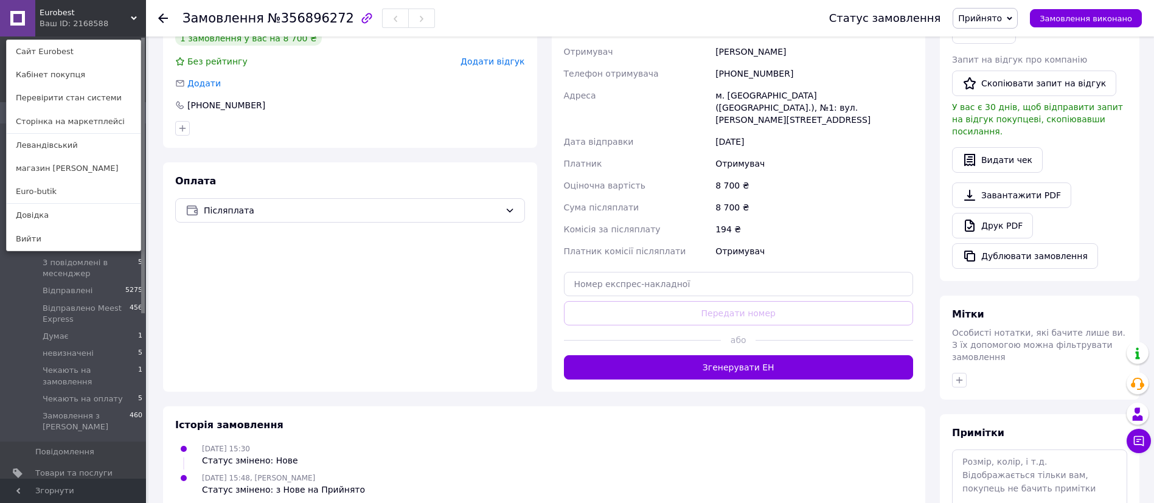
scroll to position [298, 0]
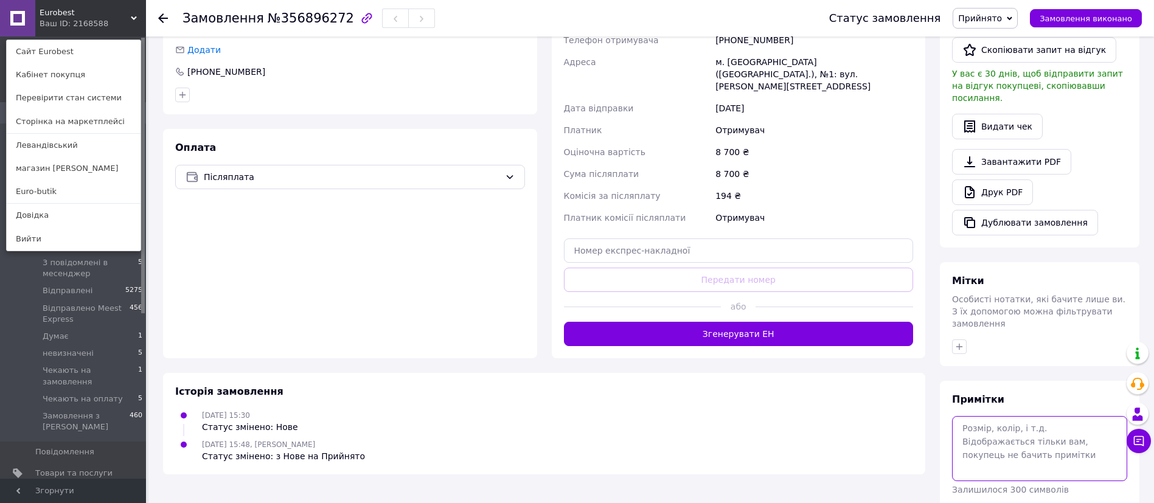
click at [997, 416] on textarea at bounding box center [1039, 448] width 175 height 64
type textarea "біла лоза"
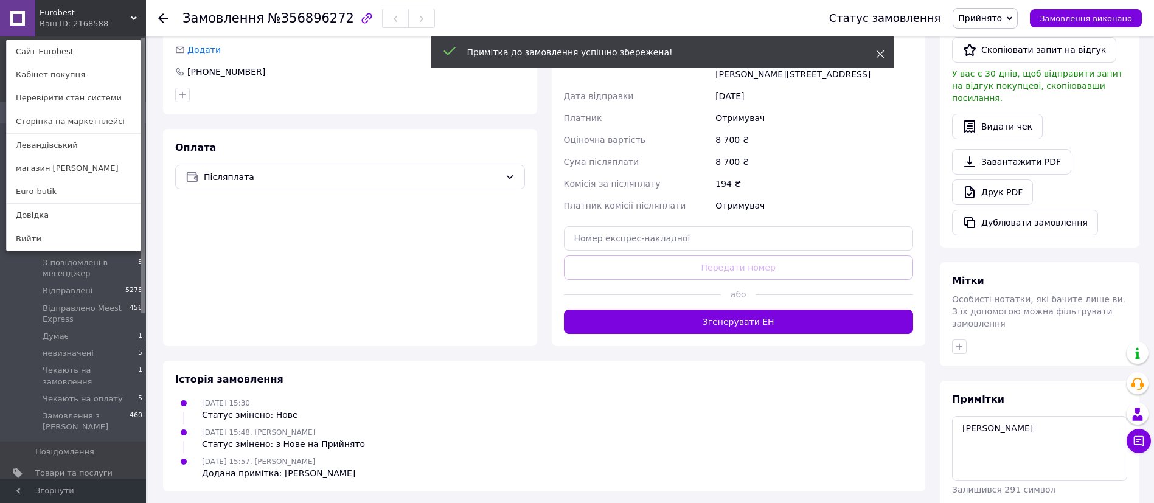
click at [877, 52] on use at bounding box center [880, 54] width 8 height 8
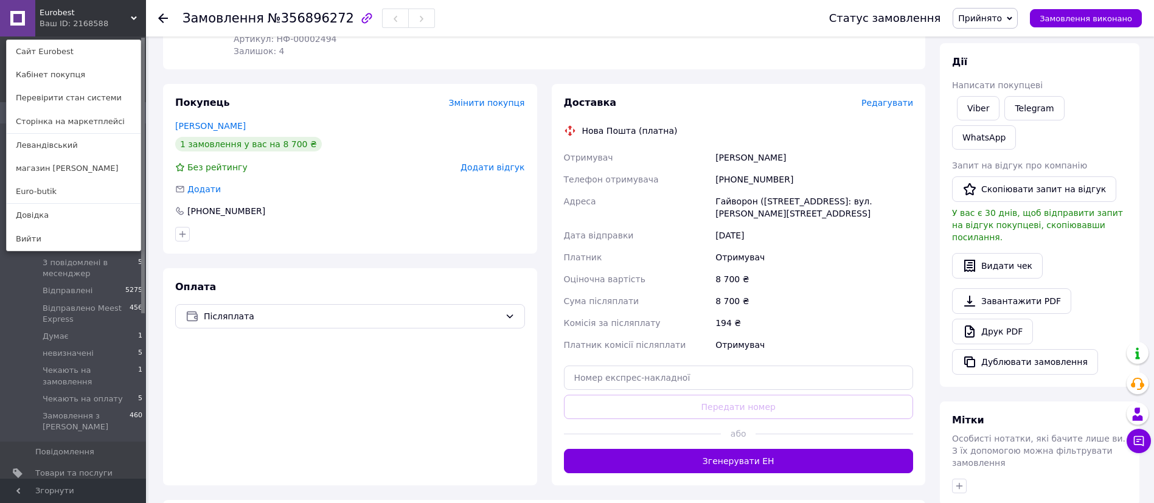
scroll to position [173, 0]
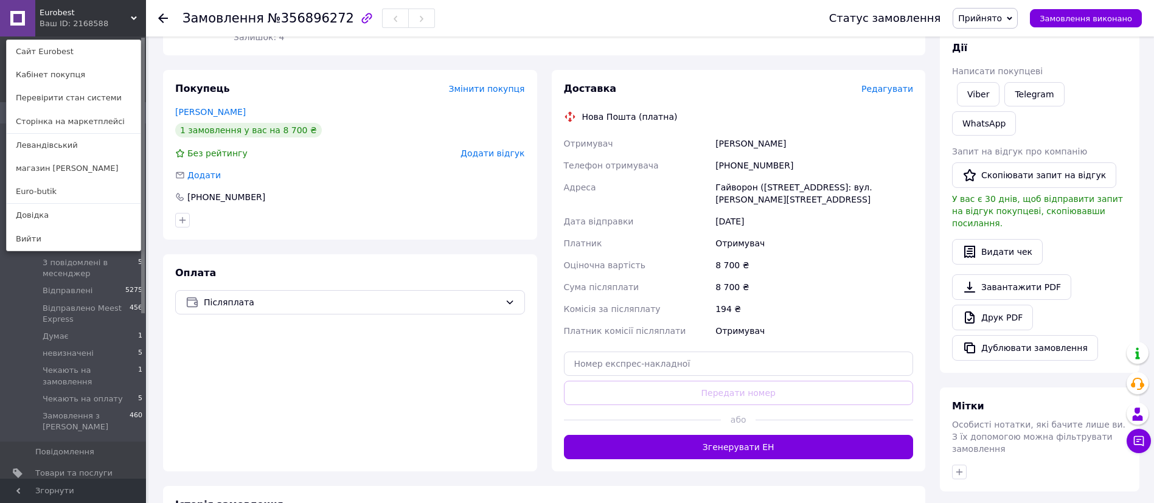
click at [1002, 18] on span "Прийнято" at bounding box center [980, 18] width 44 height 10
click at [1044, 91] on li "1 Чекають на відправку" at bounding box center [1017, 97] width 128 height 18
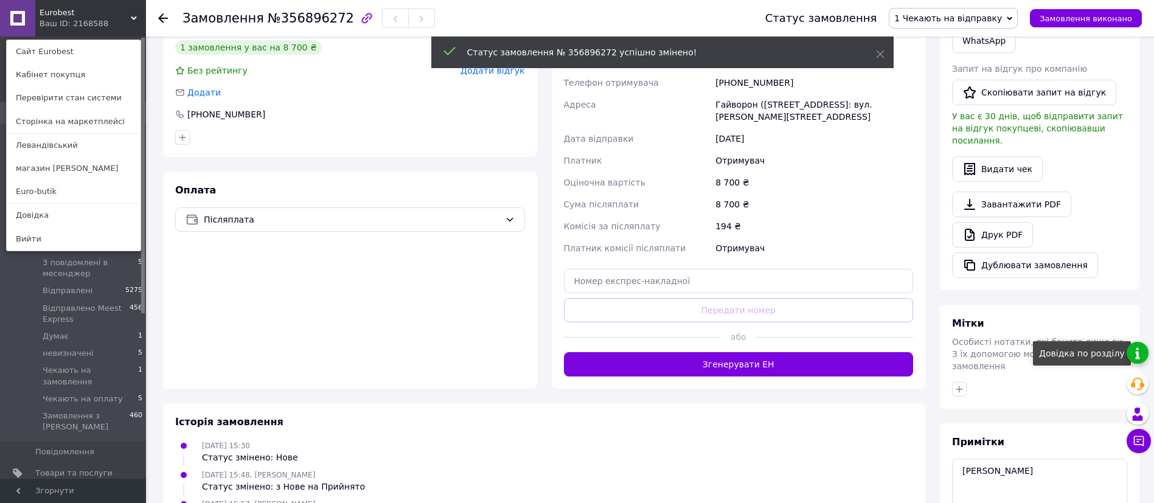
scroll to position [256, 0]
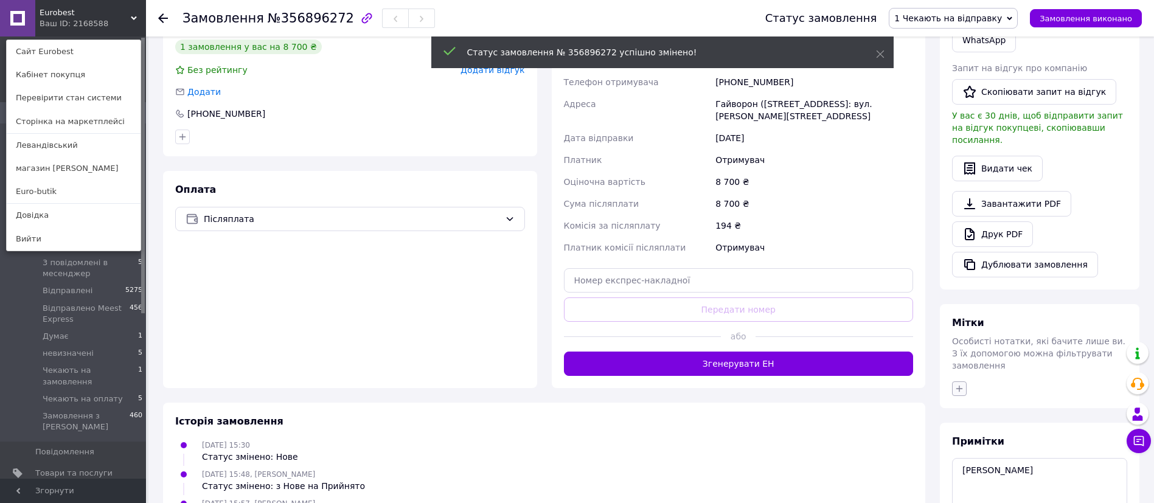
click at [958, 384] on icon "button" at bounding box center [959, 389] width 10 height 10
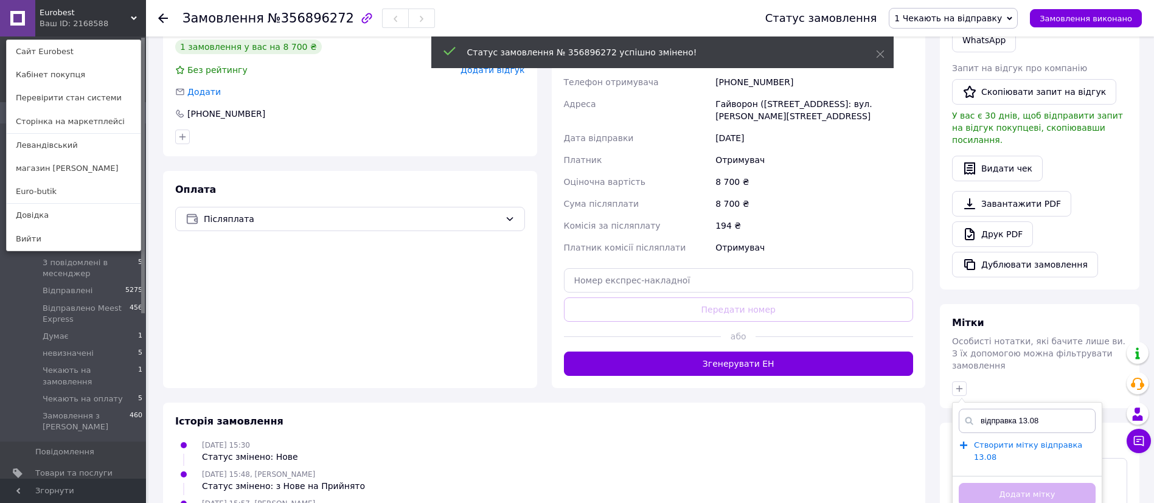
type input "відправка 13.08"
click at [1008, 440] on span "Створити мітку відправка 13.08" at bounding box center [1028, 451] width 108 height 22
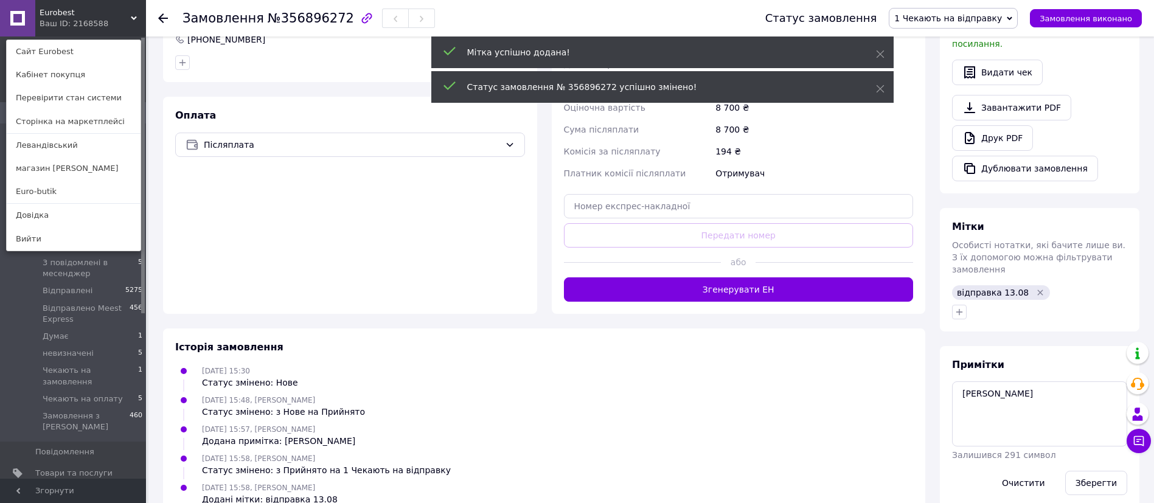
scroll to position [359, 0]
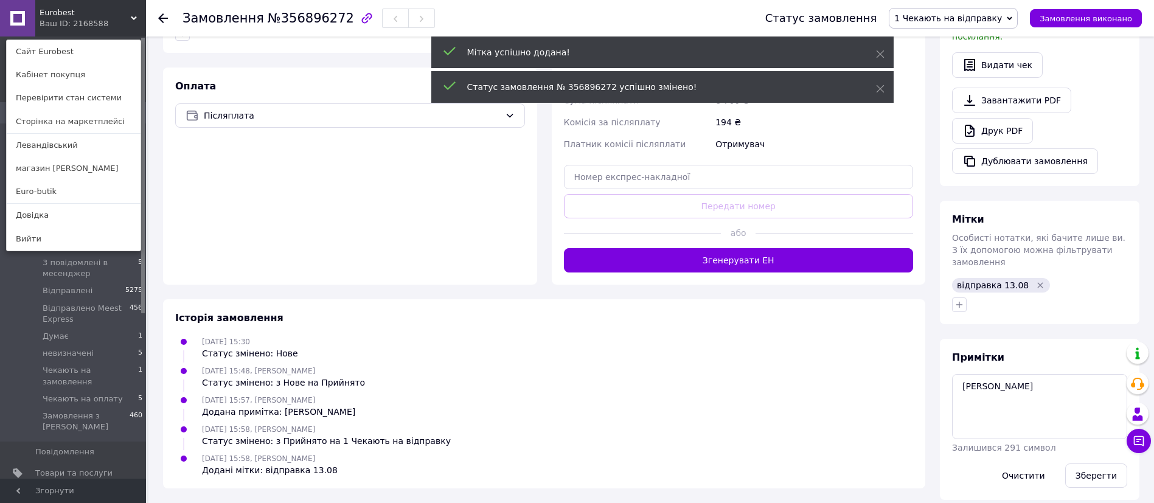
click at [164, 18] on use at bounding box center [163, 18] width 10 height 10
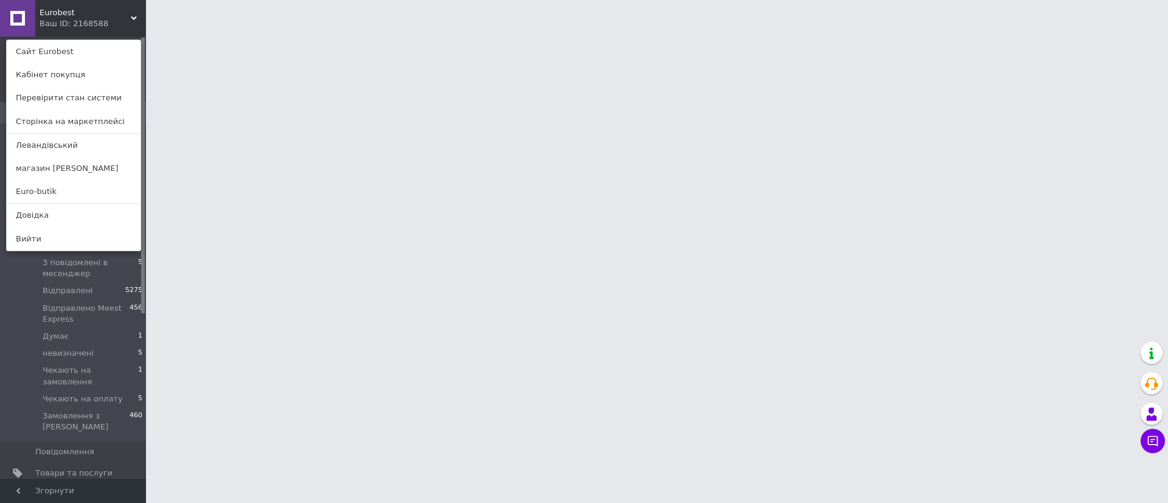
click at [83, 18] on div "Ваш ID: 2168588" at bounding box center [65, 23] width 51 height 11
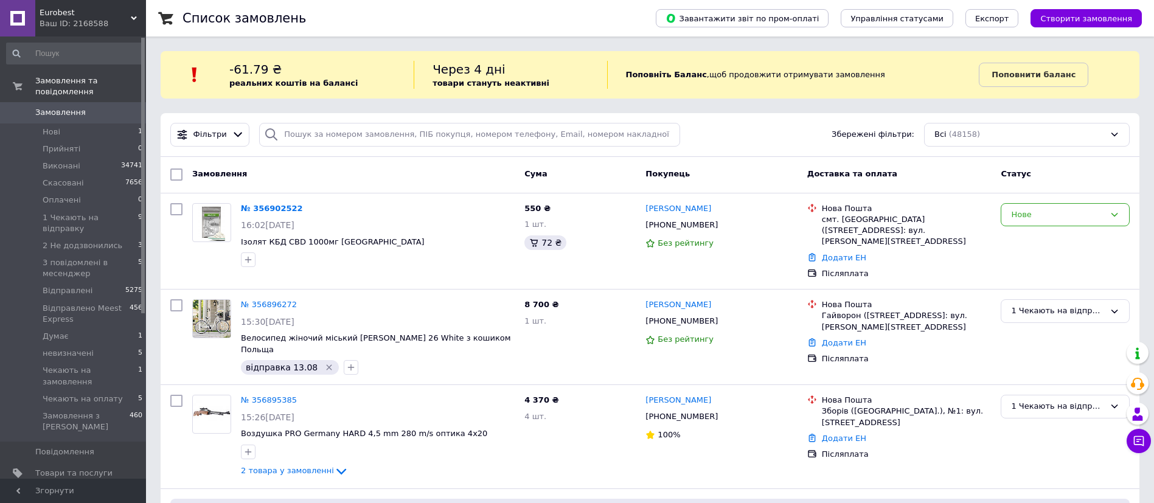
click at [334, 69] on div "-61.79 ₴ реальних коштів на балансі" at bounding box center [321, 75] width 184 height 28
click at [1037, 216] on div "Нове" at bounding box center [1058, 215] width 94 height 13
click at [1037, 231] on li "Прийнято" at bounding box center [1065, 240] width 128 height 22
click at [390, 135] on input "search" at bounding box center [469, 135] width 421 height 24
paste input "+380681443310"
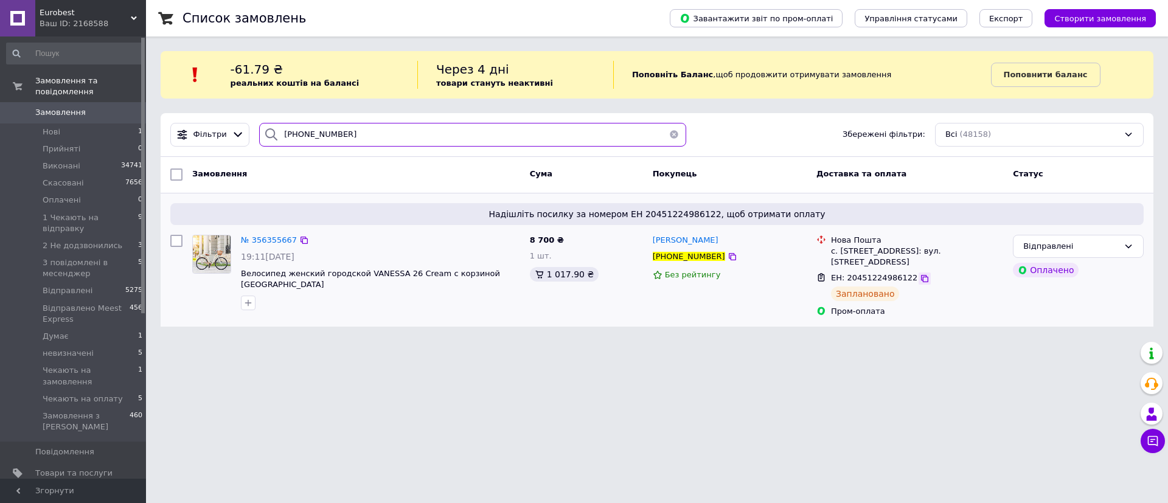
type input "+380681443310"
click at [921, 280] on icon at bounding box center [924, 278] width 7 height 7
click at [88, 12] on span "Eurobest" at bounding box center [85, 12] width 91 height 11
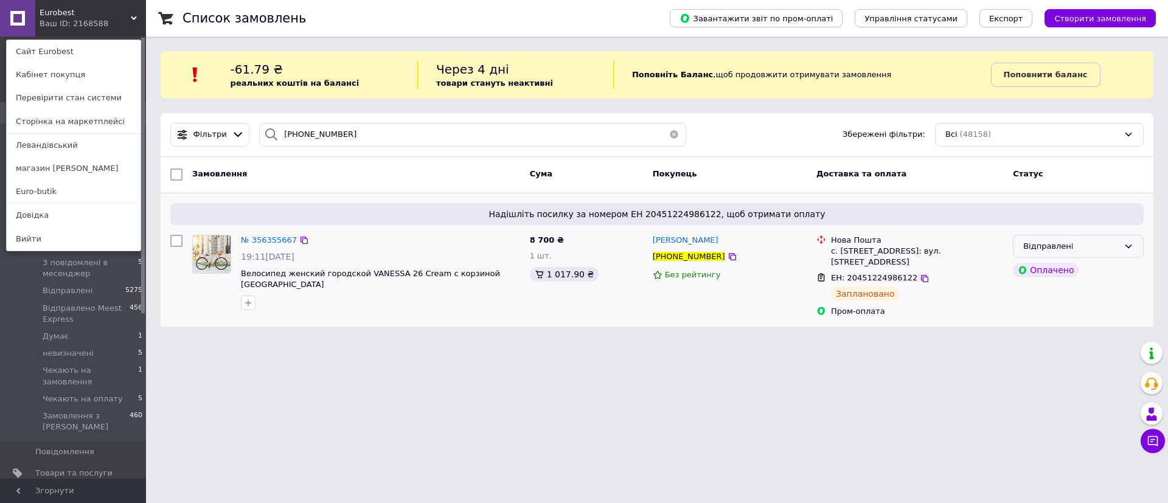
click at [1092, 244] on div "Відправлені" at bounding box center [1070, 246] width 95 height 13
click at [1058, 320] on li "Скасовано" at bounding box center [1078, 316] width 130 height 22
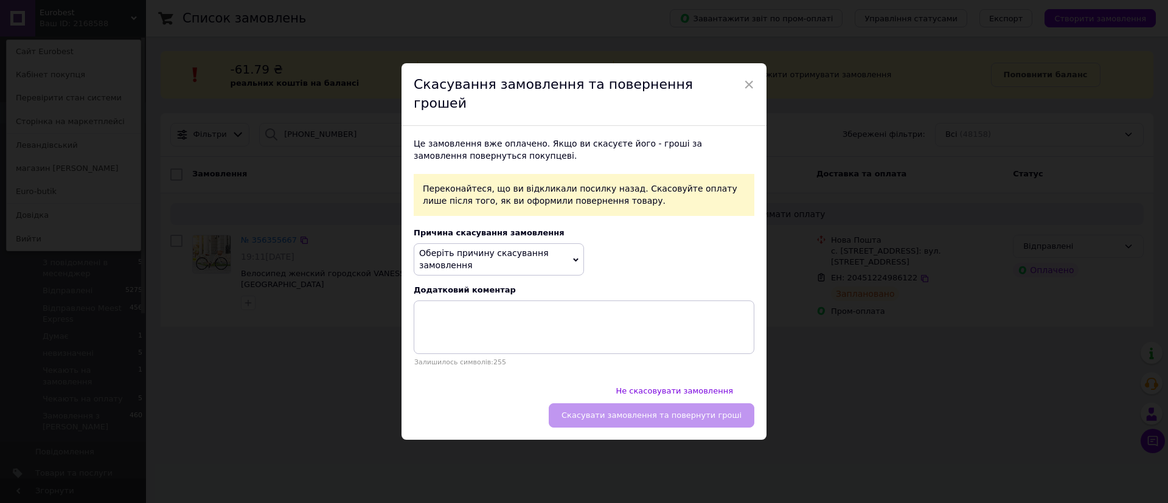
click at [475, 269] on span "Оберіть причину скасування замовлення" at bounding box center [499, 259] width 170 height 32
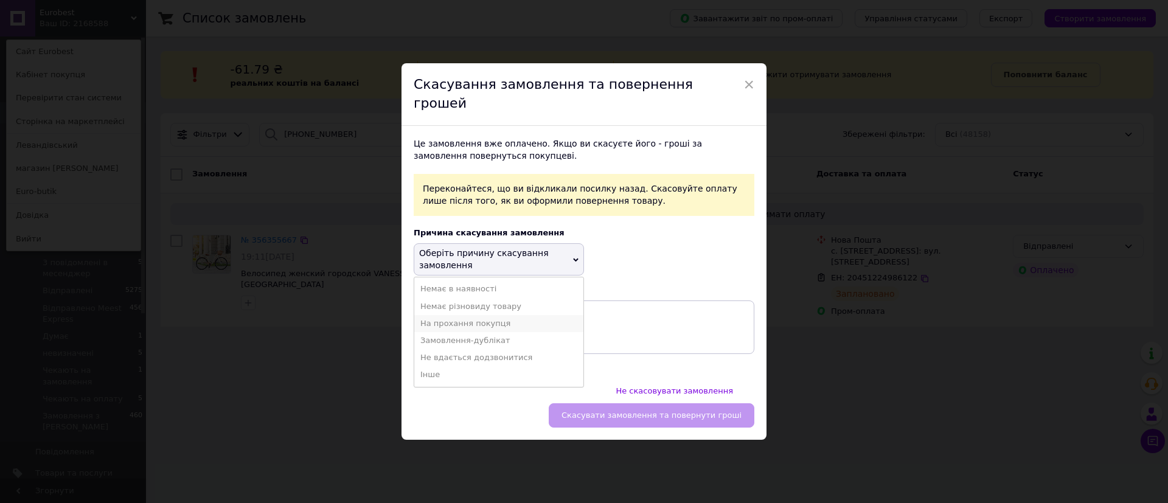
click at [480, 327] on li "На прохання покупця" at bounding box center [498, 323] width 169 height 17
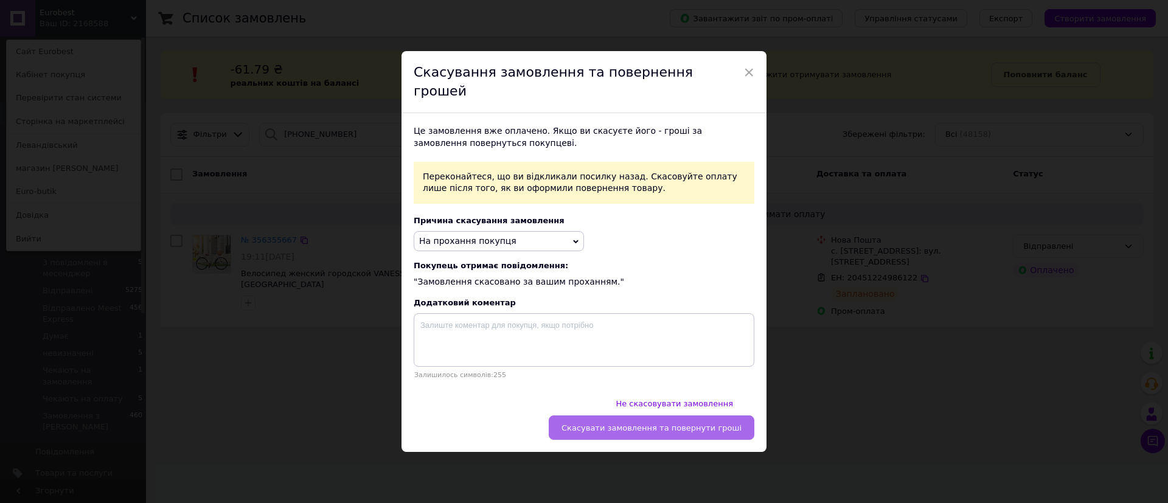
click at [611, 423] on span "Скасувати замовлення та повернути гроші" at bounding box center [651, 427] width 180 height 9
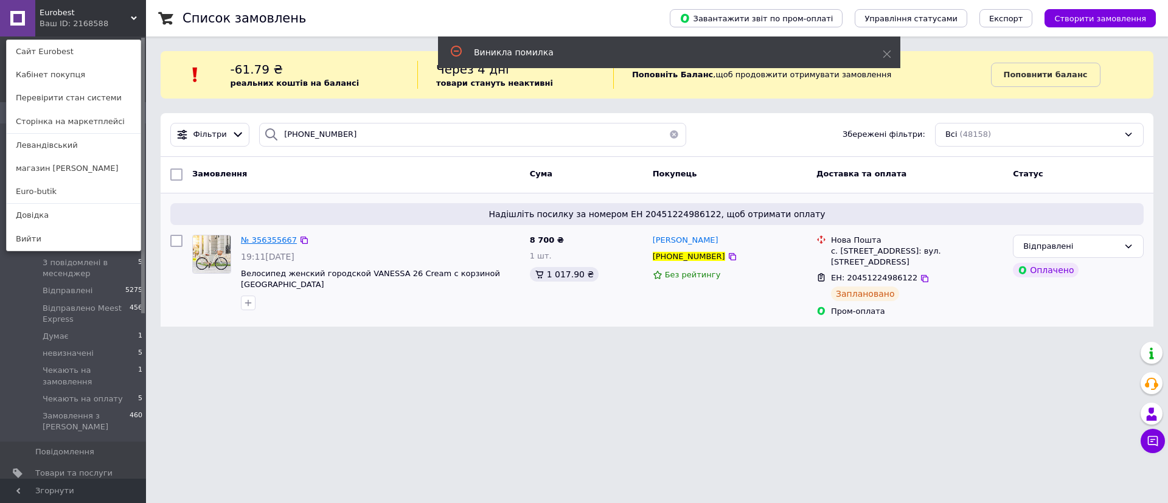
click at [269, 237] on span "№ 356355667" at bounding box center [269, 239] width 56 height 9
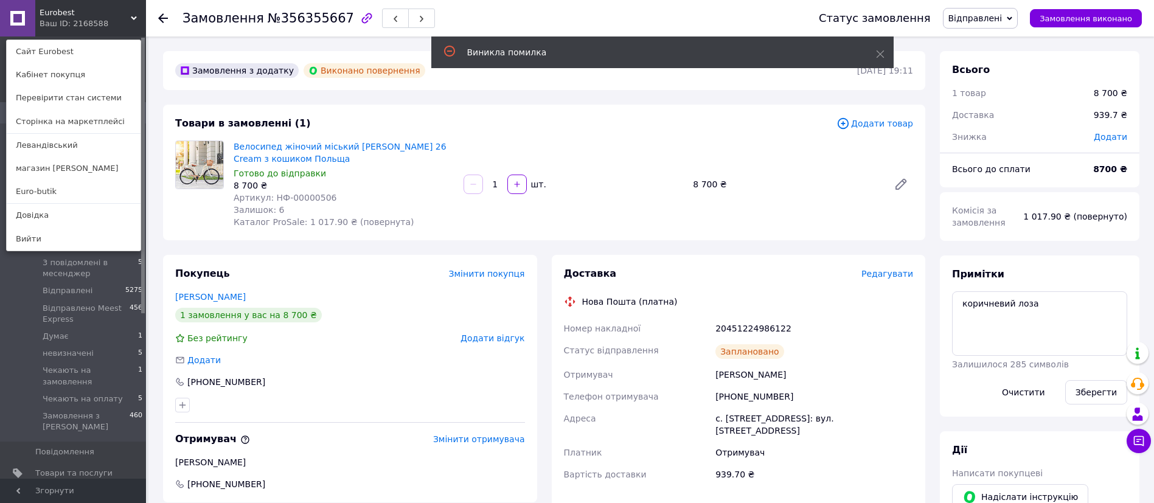
scroll to position [158, 0]
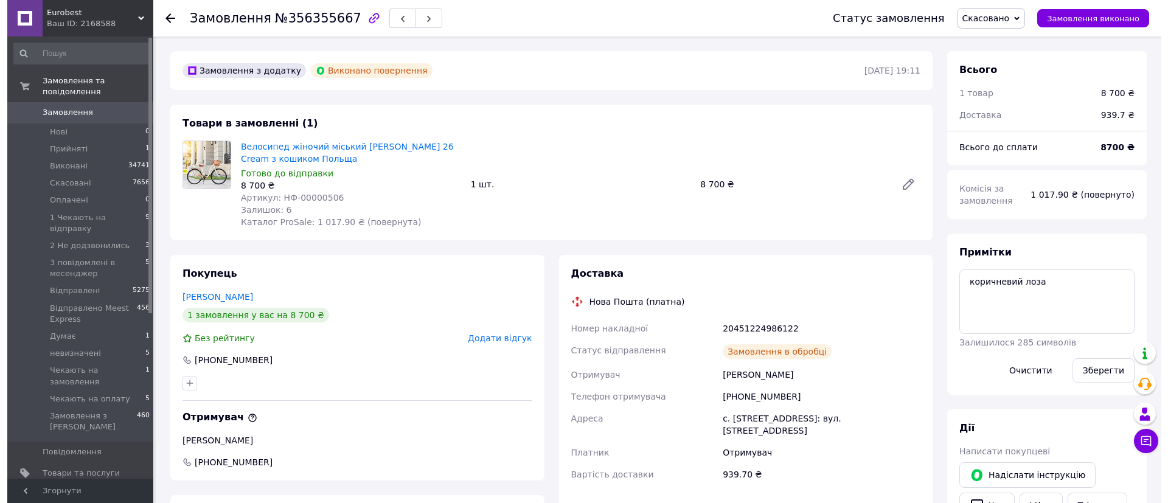
scroll to position [158, 0]
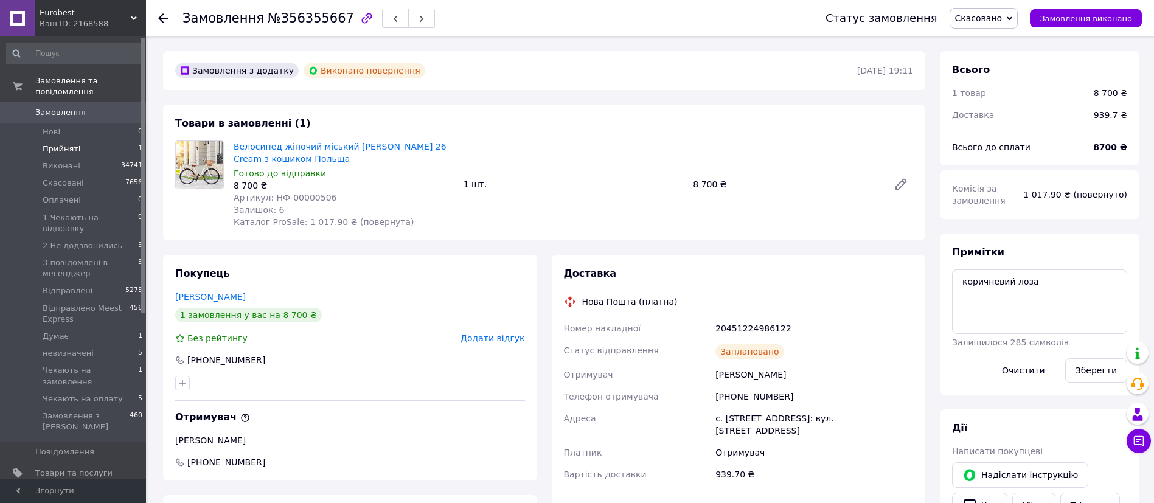
click at [125, 140] on li "Прийняті 1" at bounding box center [75, 148] width 150 height 17
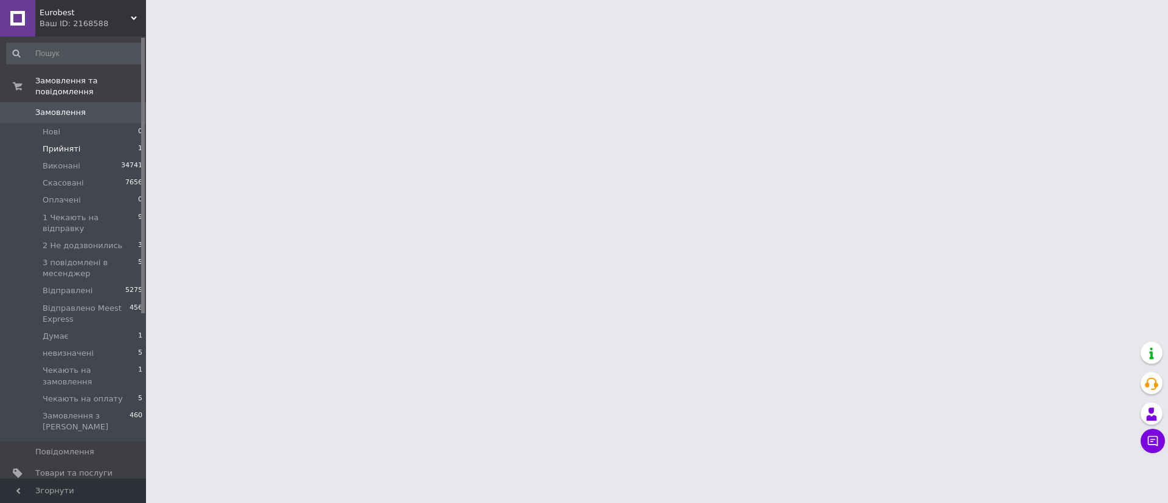
click at [125, 140] on li "Прийняті 1" at bounding box center [75, 148] width 150 height 17
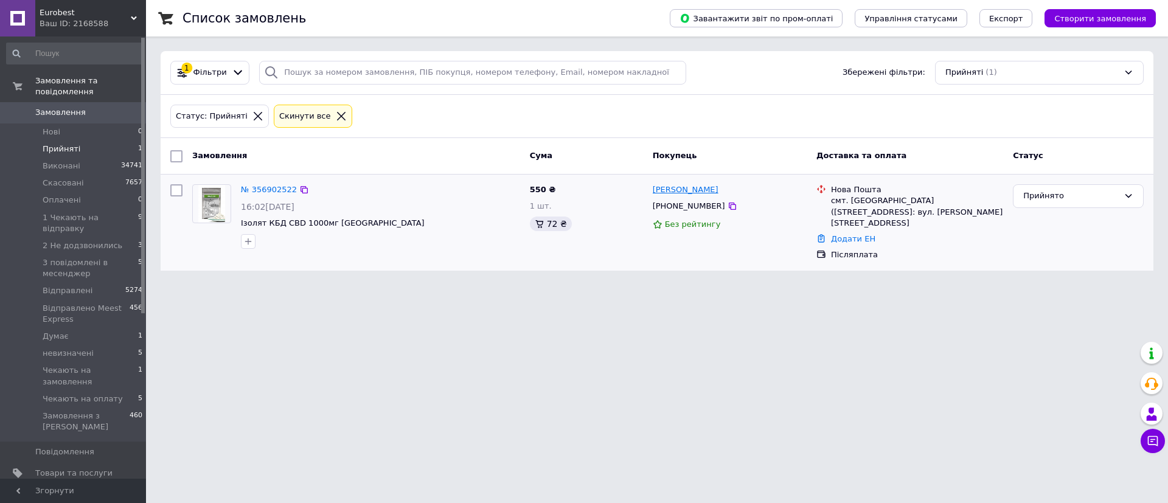
click at [670, 195] on link "[PERSON_NAME]" at bounding box center [685, 190] width 66 height 12
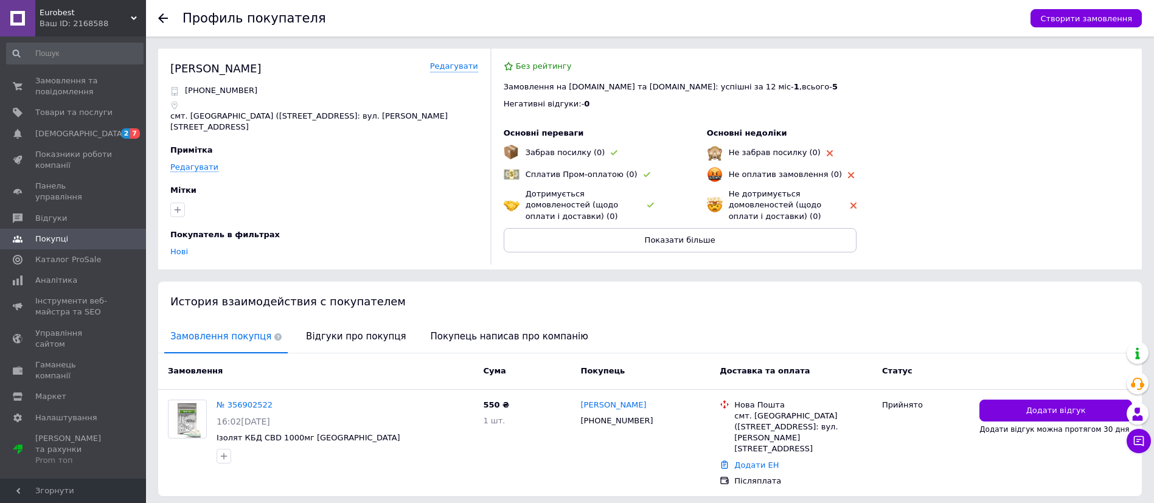
click at [160, 14] on icon at bounding box center [163, 18] width 10 height 10
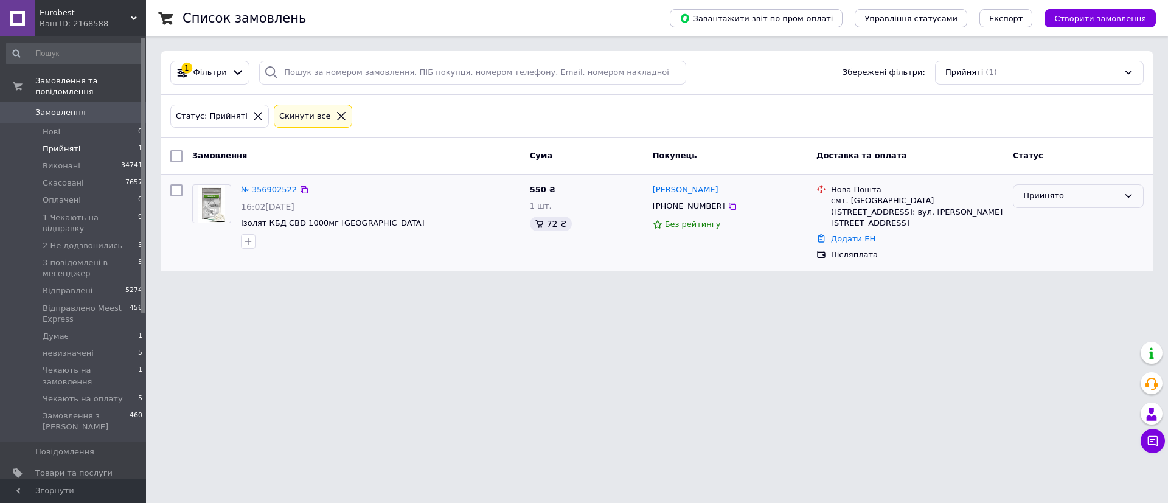
click at [1080, 196] on div "Прийнято" at bounding box center [1070, 196] width 95 height 13
click at [1073, 290] on li "1 Чекають на відправку" at bounding box center [1078, 288] width 130 height 22
click at [76, 240] on span "2 Не додзвонились" at bounding box center [83, 245] width 80 height 11
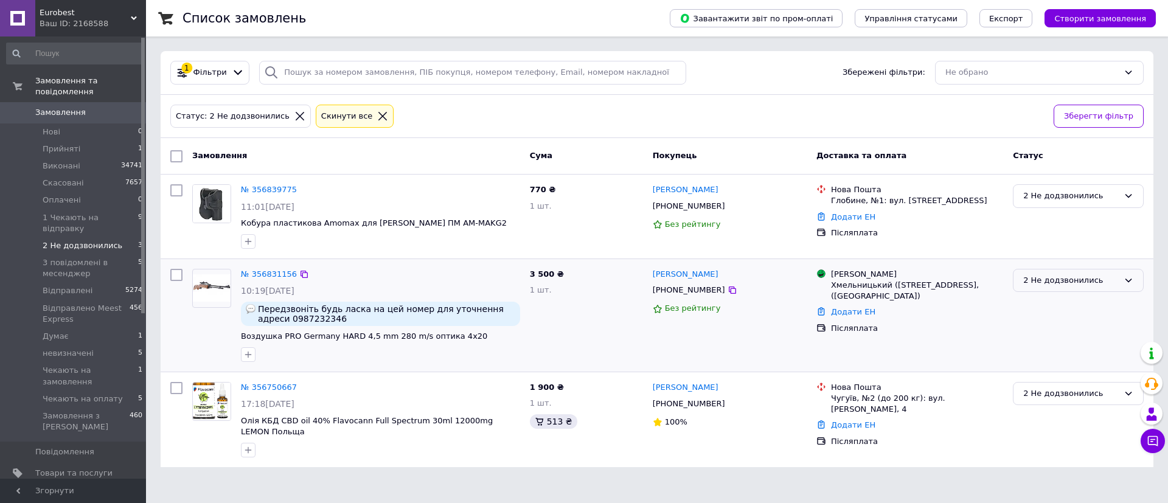
click at [1053, 283] on div "2 Не додзвонились" at bounding box center [1070, 280] width 95 height 13
click at [1108, 311] on li "3 повідомлені в месенджер" at bounding box center [1078, 316] width 130 height 35
click at [1058, 190] on div "2 Не додзвонились" at bounding box center [1070, 196] width 95 height 13
click at [1075, 304] on li "1 Чекають на відправку" at bounding box center [1078, 310] width 130 height 22
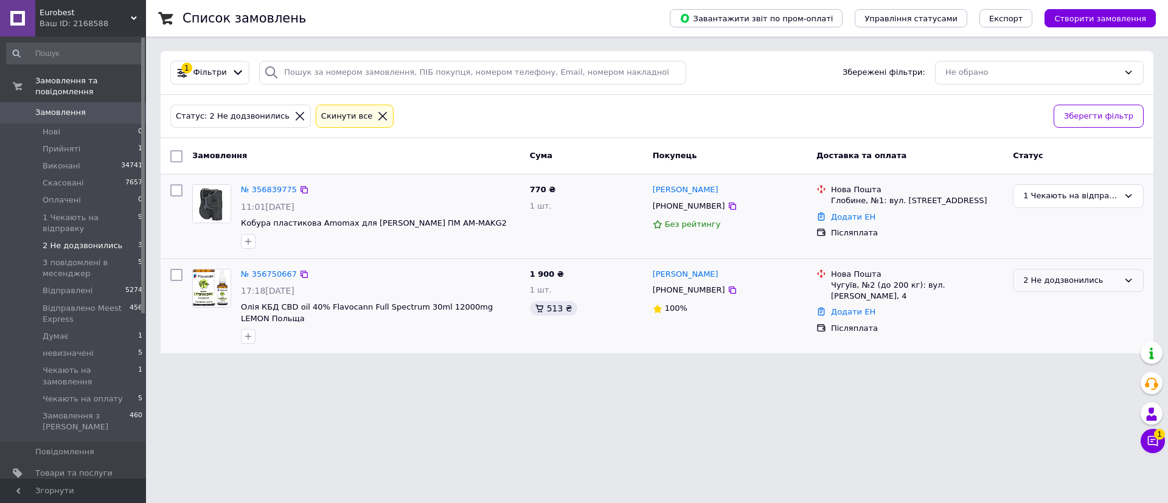
click at [1034, 275] on div "2 Не додзвонились" at bounding box center [1070, 280] width 95 height 13
click at [1050, 345] on li "Скасовано" at bounding box center [1078, 350] width 130 height 22
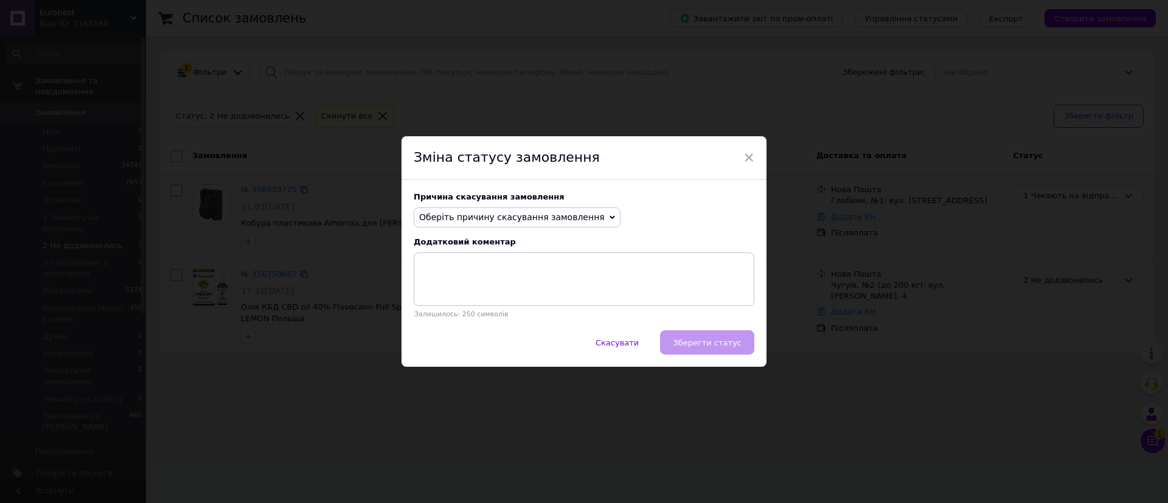
click at [572, 219] on span "Оберіть причину скасування замовлення" at bounding box center [511, 217] width 185 height 10
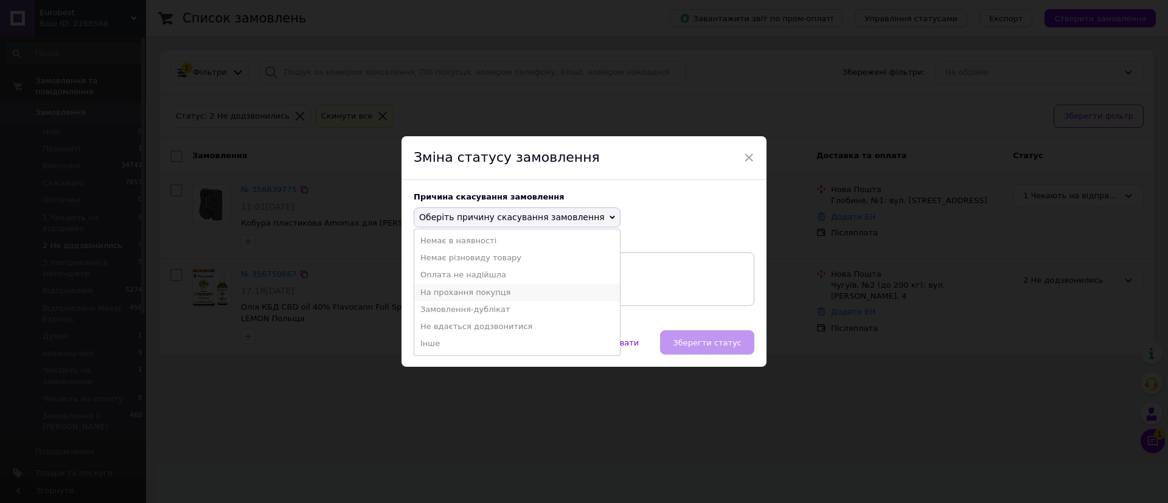
click at [515, 295] on li "На прохання покупця" at bounding box center [517, 292] width 206 height 17
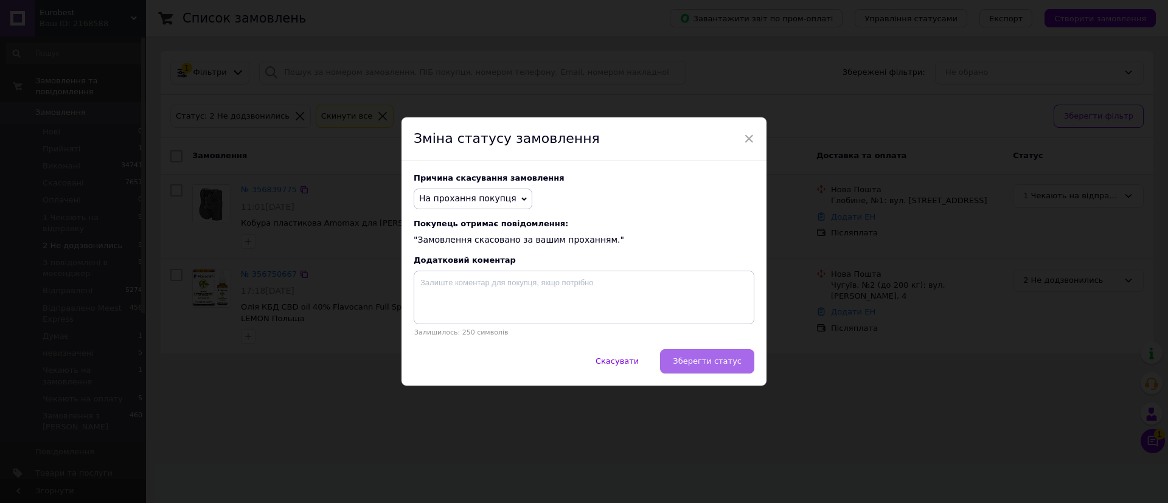
click at [683, 372] on button "Зберегти статус" at bounding box center [707, 361] width 94 height 24
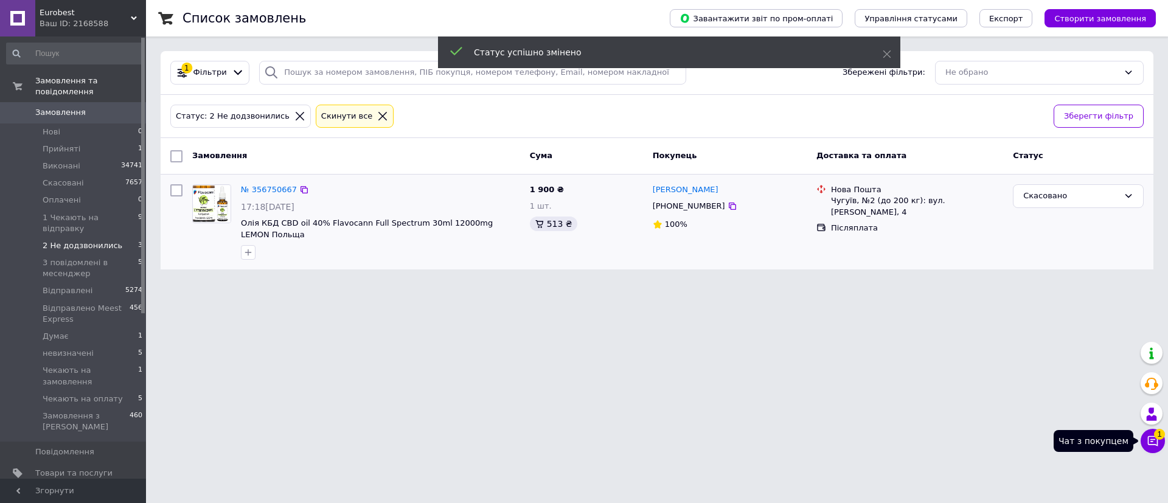
click at [1154, 447] on button "Чат з покупцем 1" at bounding box center [1152, 441] width 24 height 24
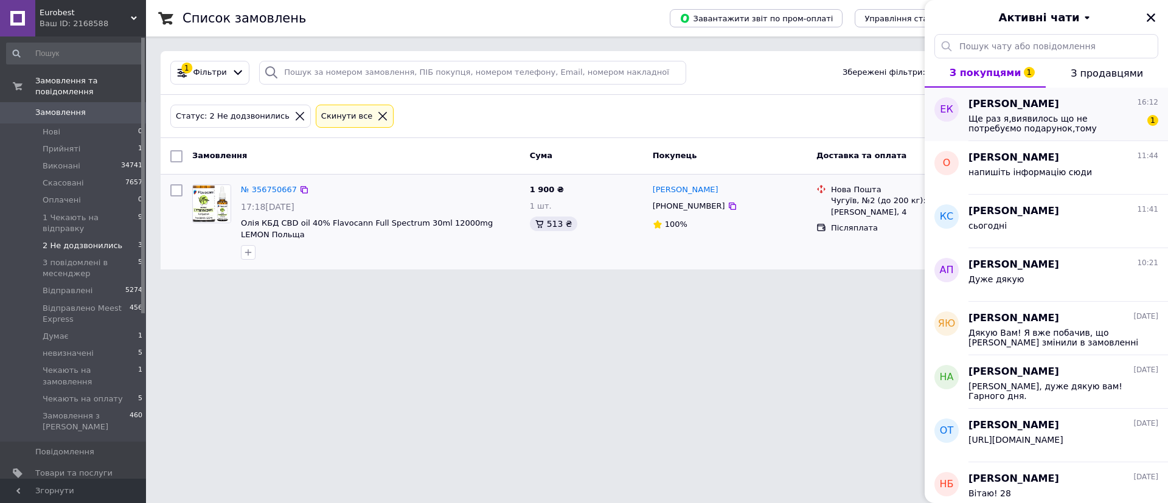
click at [1020, 121] on span "Ще раз я,виявилось що не потребуємо подарунок,тому відміняємо покупку,як відбуд…" at bounding box center [1054, 123] width 173 height 19
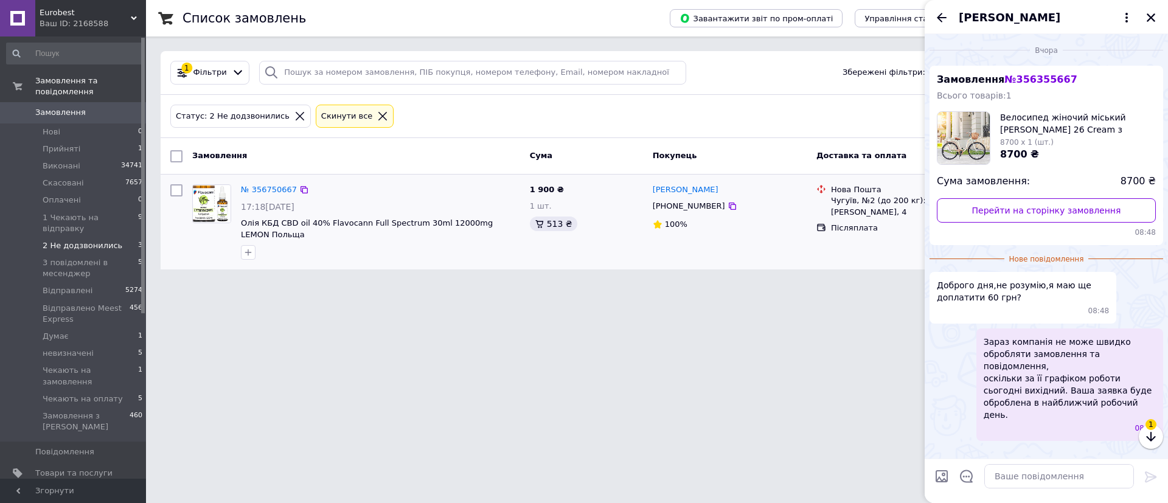
scroll to position [150, 0]
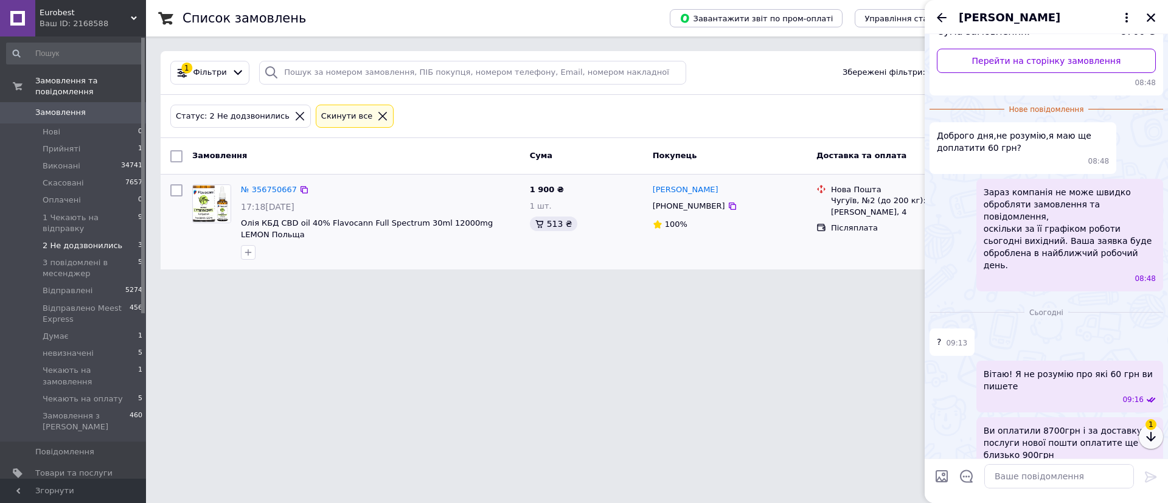
click at [1151, 441] on icon "button" at bounding box center [1150, 436] width 15 height 15
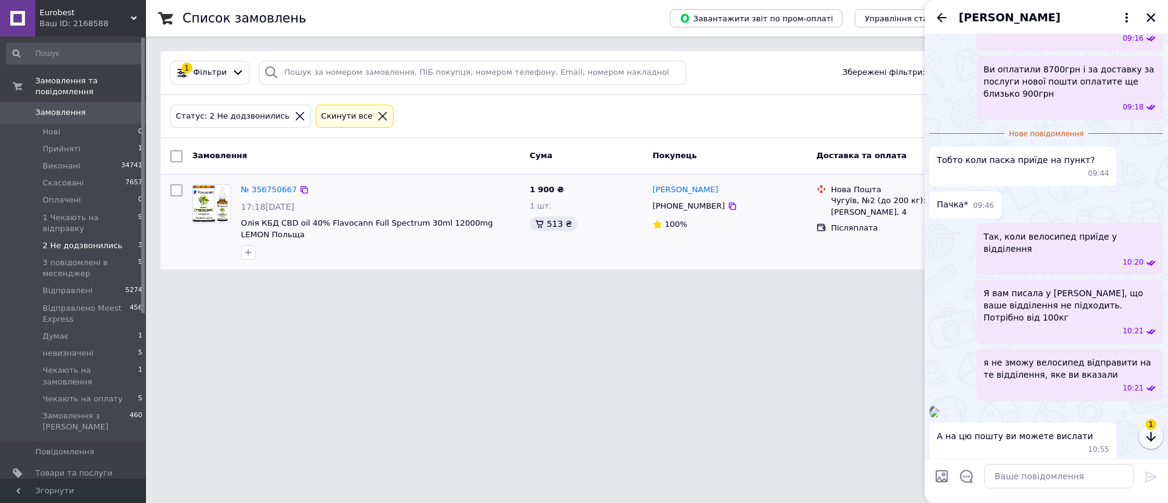
click at [1151, 441] on icon "button" at bounding box center [1150, 436] width 15 height 15
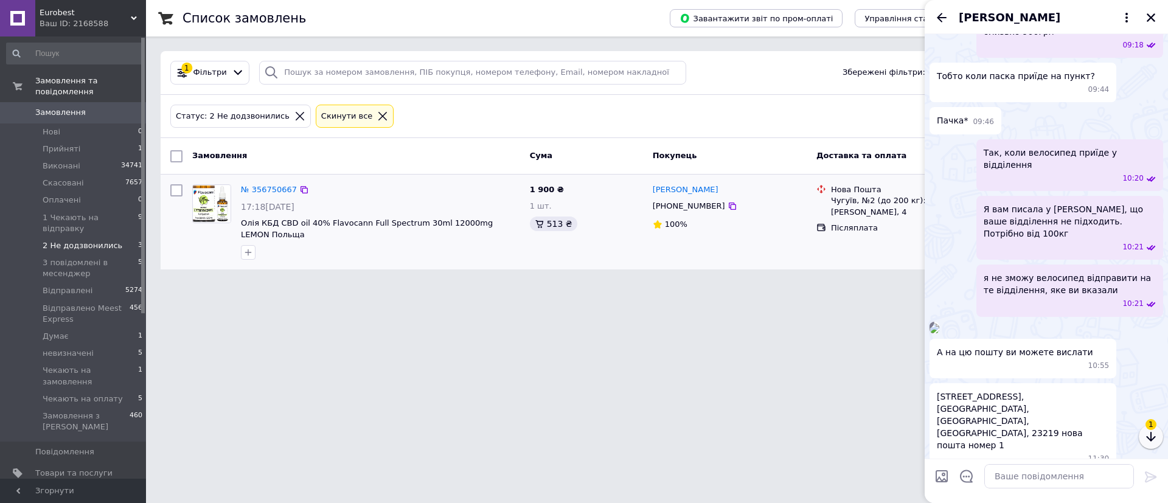
click at [1151, 441] on icon "button" at bounding box center [1150, 436] width 15 height 15
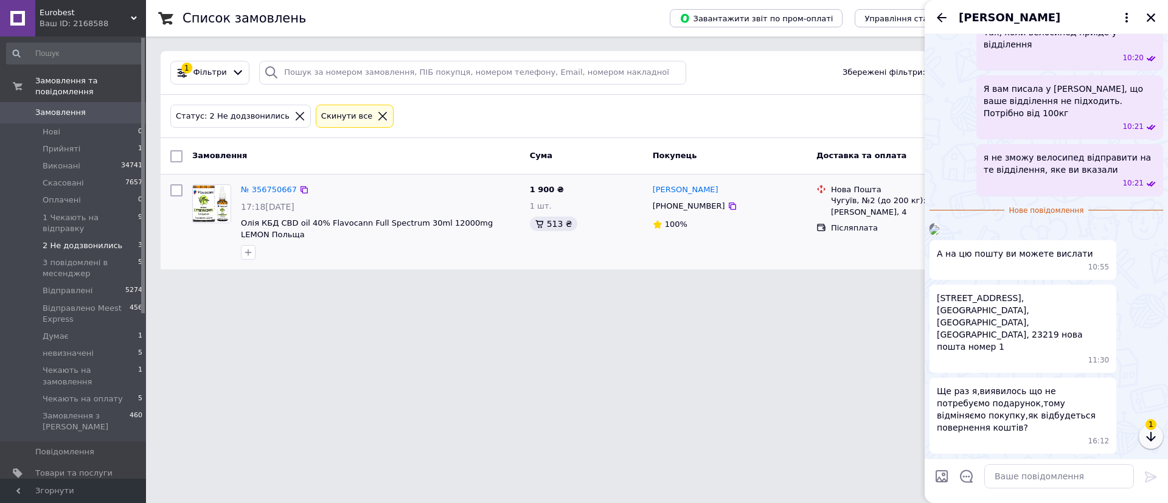
click at [1151, 441] on icon "button" at bounding box center [1150, 436] width 15 height 15
click at [1151, 441] on div "Ще раз я,виявилось що не потребуємо подарунок,тому відміняємо покупку,як відбуд…" at bounding box center [1046, 416] width 234 height 76
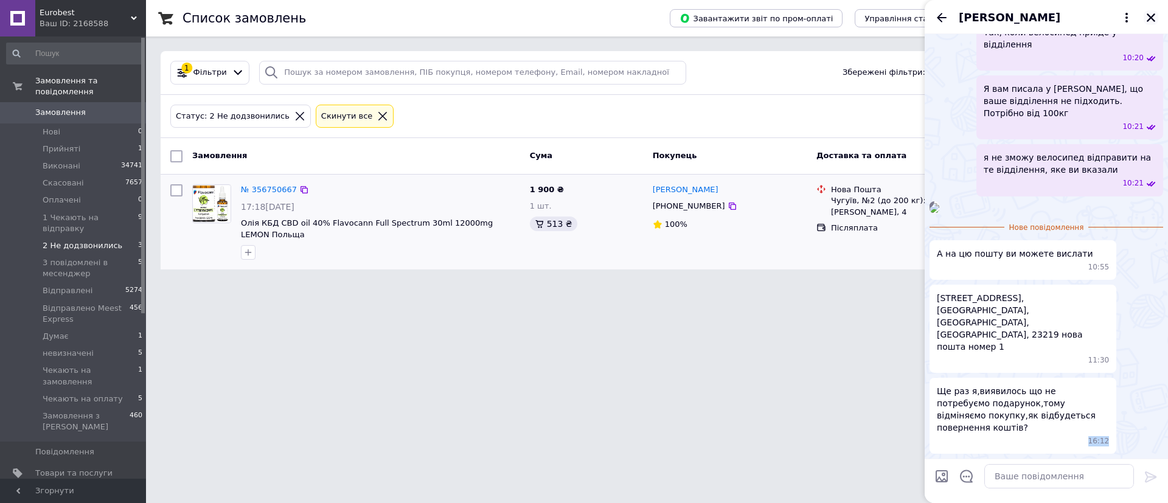
click at [1152, 20] on icon "Закрити" at bounding box center [1150, 17] width 11 height 11
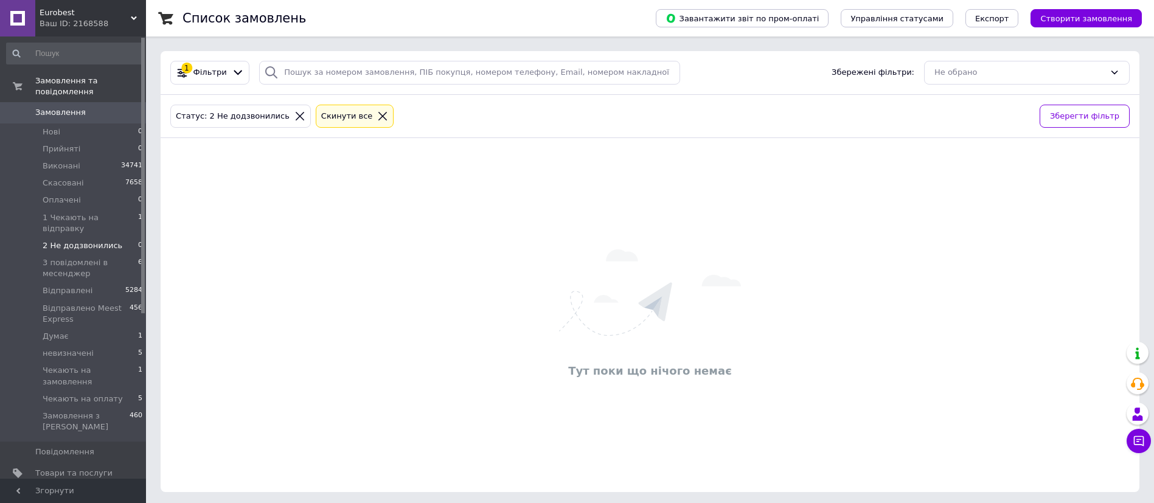
click at [75, 488] on span "[DEMOGRAPHIC_DATA]" at bounding box center [80, 493] width 90 height 11
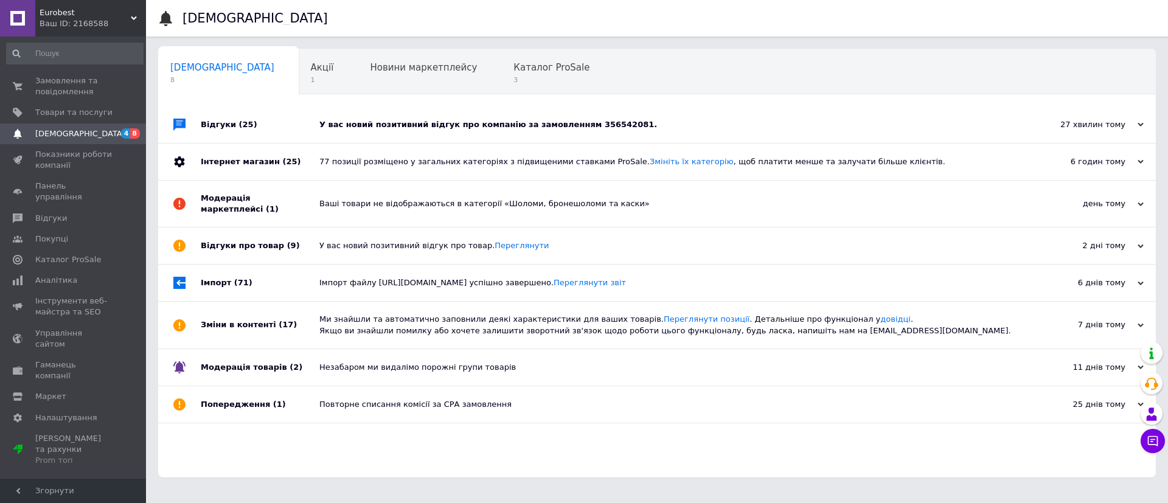
click at [435, 133] on div "У вас новий позитивний відгук про компанію за замовленням 356542081." at bounding box center [670, 124] width 702 height 36
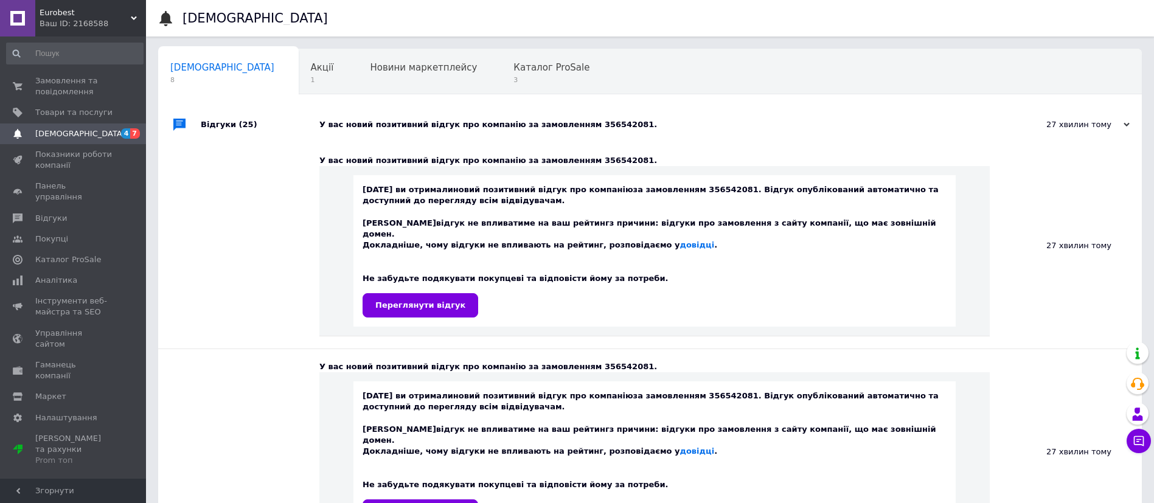
click at [83, 24] on div "Ваш ID: 2168588" at bounding box center [93, 23] width 106 height 11
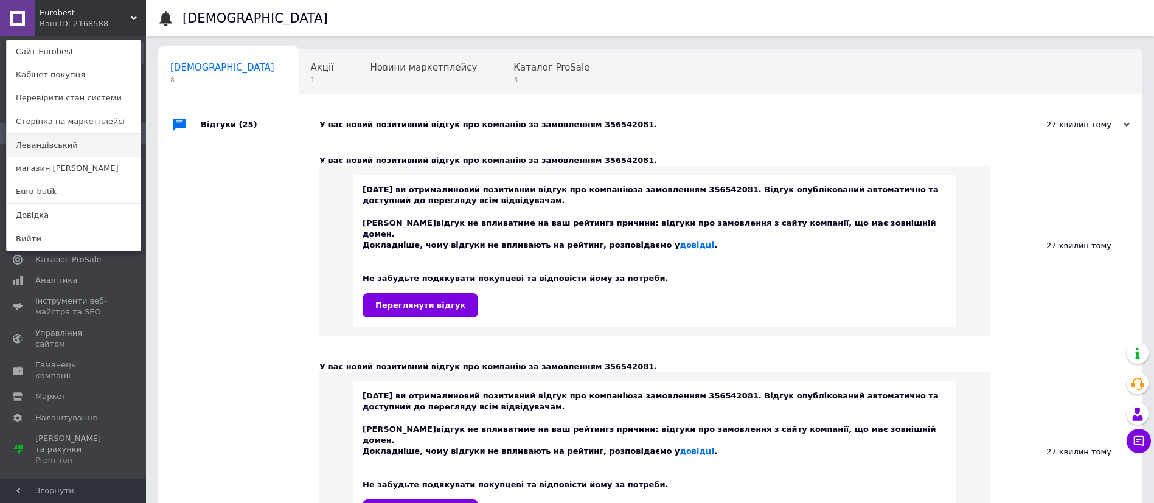
click at [64, 146] on link "Левандівський" at bounding box center [74, 145] width 134 height 23
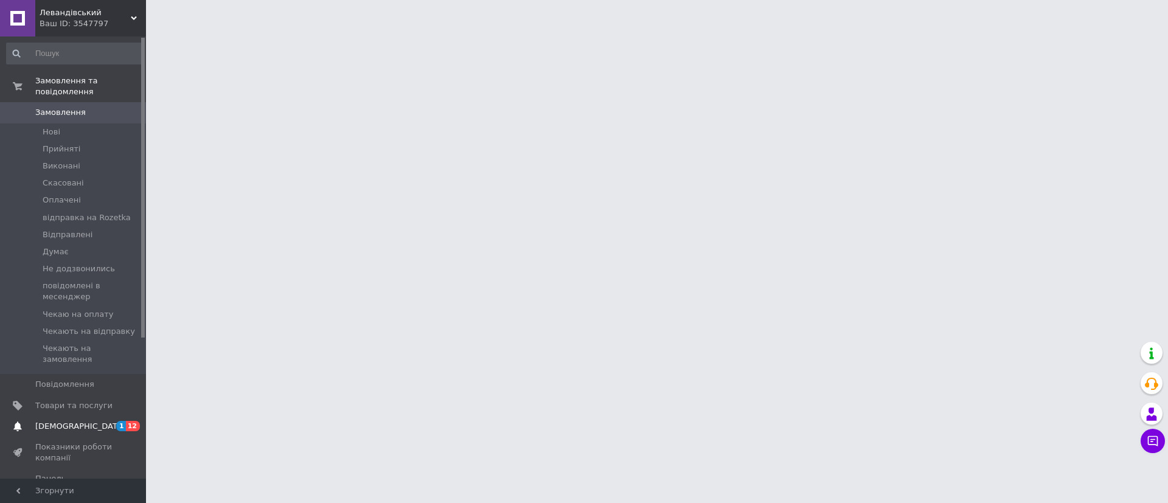
click at [60, 421] on span "[DEMOGRAPHIC_DATA]" at bounding box center [80, 426] width 90 height 11
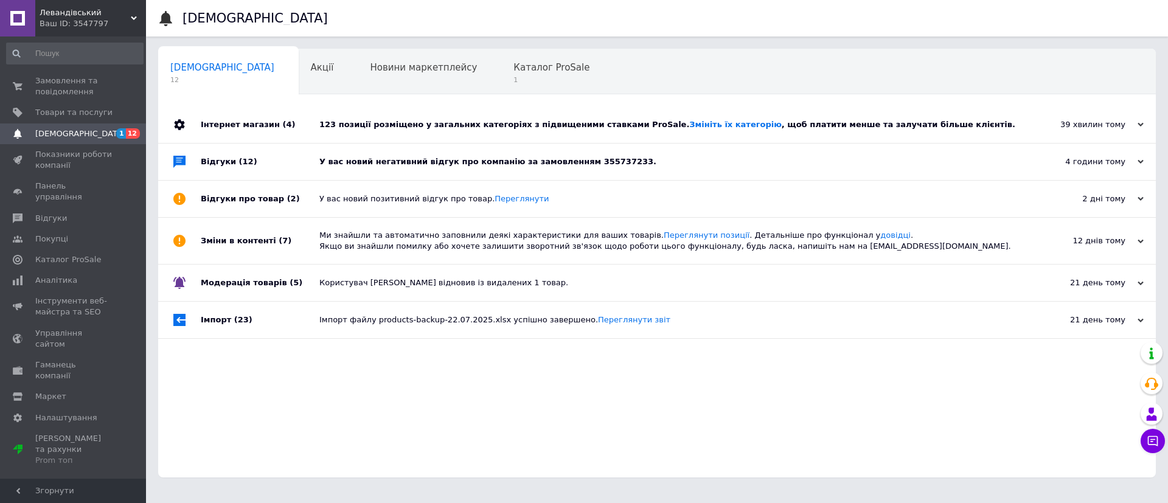
click at [353, 158] on div "У вас новий негативний відгук про компанію за замовленням 355737233." at bounding box center [670, 161] width 702 height 11
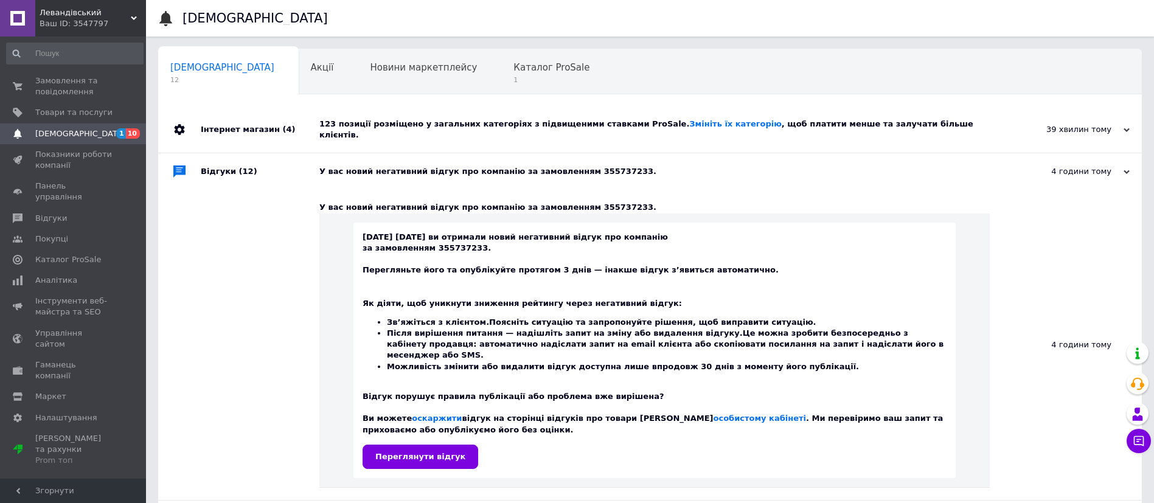
click at [422, 449] on div "[DATE] [DATE] ви отримали новий негативний відгук про компанію за замовленням 3…" at bounding box center [654, 350] width 602 height 255
click at [420, 445] on link "Переглянути відгук" at bounding box center [420, 457] width 116 height 24
click at [35, 213] on span at bounding box center [17, 218] width 35 height 11
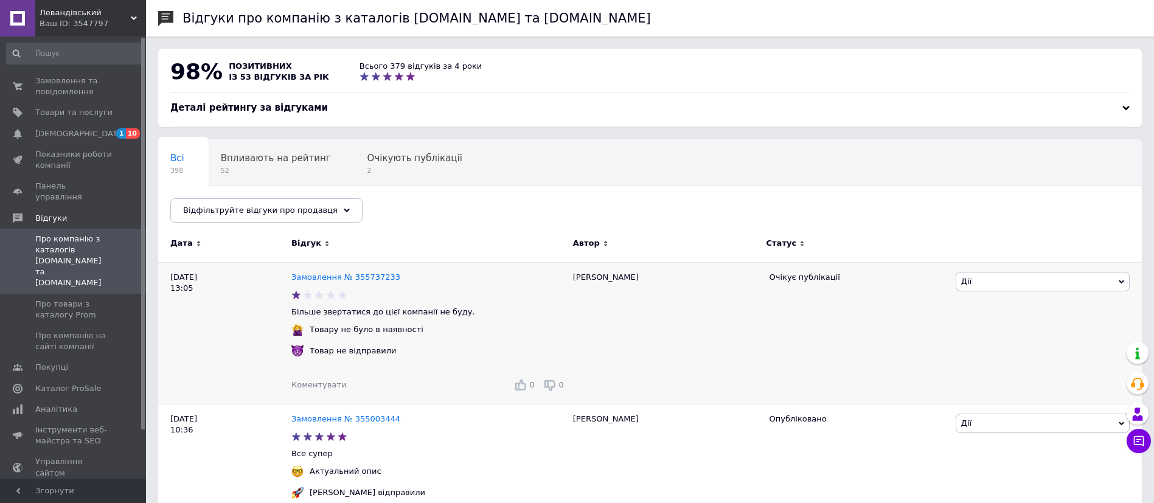
click at [308, 389] on span "Коментувати" at bounding box center [318, 384] width 55 height 9
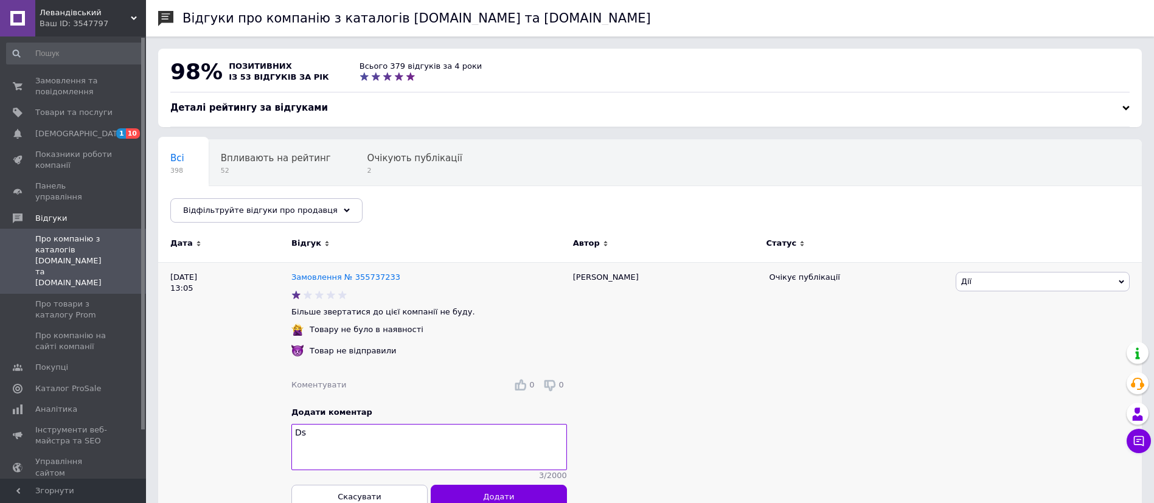
type textarea "D"
click at [999, 283] on span "Дії" at bounding box center [1042, 281] width 174 height 19
click at [560, 436] on textarea "Вітаю! Пане [PERSON_NAME], ви звернулися до нас із замовленням стійки" at bounding box center [428, 447] width 275 height 46
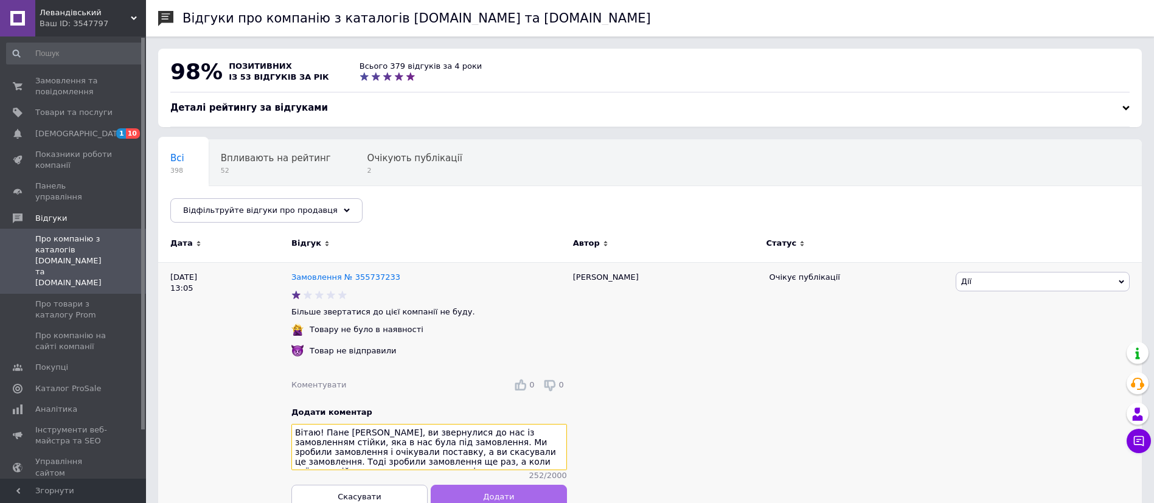
scroll to position [9, 0]
click at [406, 461] on textarea "Вітаю! Пане [PERSON_NAME], ви звернулися до нас із замовленням стійки, яка в на…" at bounding box center [428, 447] width 275 height 46
click at [403, 470] on textarea "Вітаю! Пане [PERSON_NAME], ви звернулися до нас із замовленням стійки, яка в на…" at bounding box center [428, 447] width 275 height 46
click at [369, 462] on textarea "Вітаю! Пане [PERSON_NAME], ви звернулися до нас із замовленням стійки, яка в на…" at bounding box center [428, 447] width 275 height 46
click at [472, 470] on textarea "Вітаю! Пане [PERSON_NAME], ви звернулися до нас із замовленням стійки, яка в на…" at bounding box center [428, 447] width 275 height 46
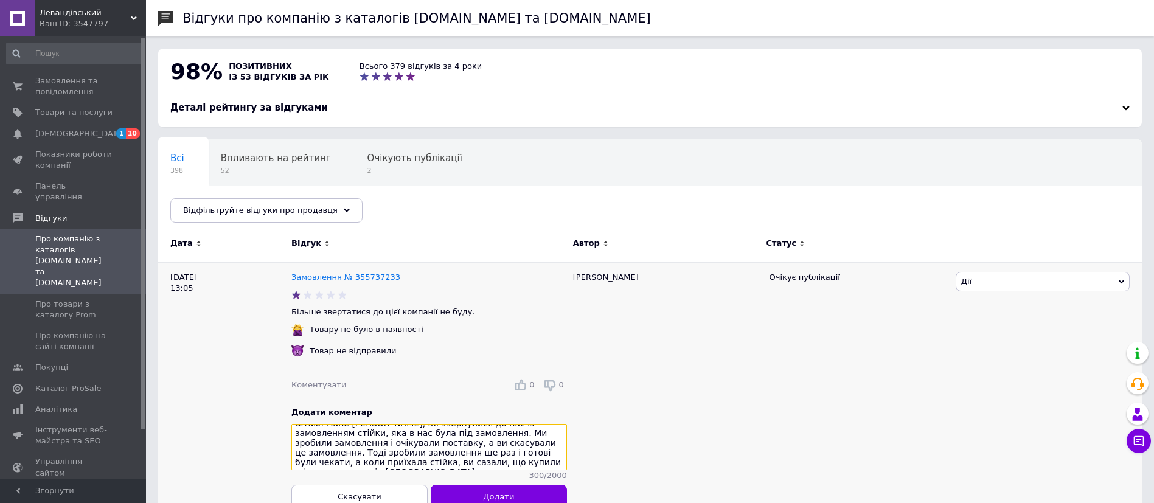
click at [468, 470] on textarea "Вітаю! Пане [PERSON_NAME], ви звернулися до нас із замовленням стійки, яка в на…" at bounding box center [428, 447] width 275 height 46
click at [509, 470] on textarea "Вітаю! Пане [PERSON_NAME], ви звернулися до нас із замовленням стійки, яка в на…" at bounding box center [428, 447] width 275 height 46
click at [462, 459] on textarea "Вітаю! Пане [PERSON_NAME], ви звернулися до нас із замовленням стійки, яка в на…" at bounding box center [428, 447] width 275 height 46
click at [498, 456] on textarea "Вітаю! Пане [PERSON_NAME], ви звернулися до нас із замовленням стійки, яка в на…" at bounding box center [428, 447] width 275 height 46
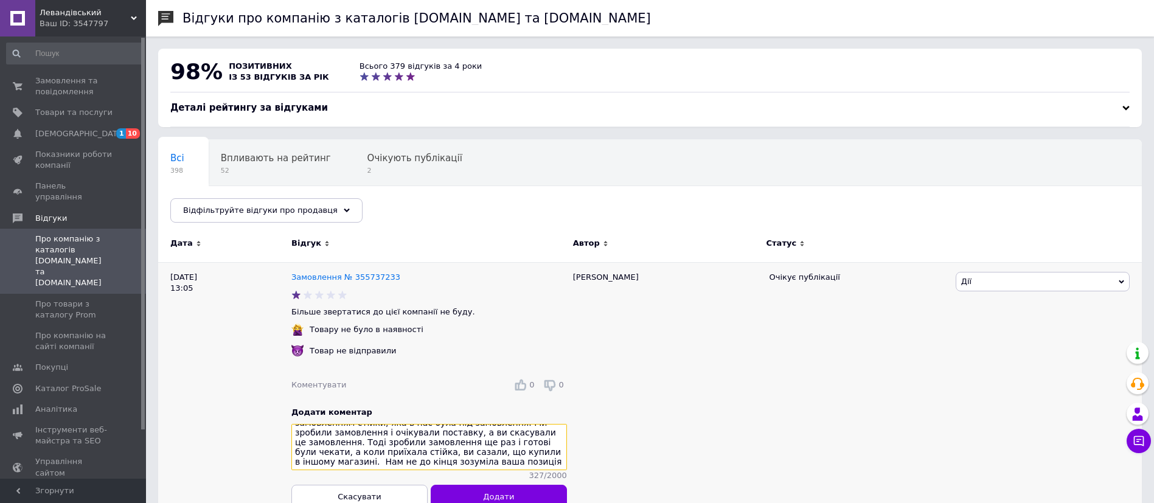
click at [297, 469] on textarea "Вітаю! Пане [PERSON_NAME], ви звернулися до нас із замовленням стійки, яка в на…" at bounding box center [428, 447] width 275 height 46
click at [400, 470] on textarea "Вітаю! Пане [PERSON_NAME], ви звернулися до нас із замовленням стійки, яка в на…" at bounding box center [428, 447] width 275 height 46
click at [309, 461] on textarea "Вітаю! Пане [PERSON_NAME], ви звернулися до нас із замовленням стійки, яка в на…" at bounding box center [428, 447] width 275 height 46
click at [397, 470] on textarea "Вітаю! Пане [PERSON_NAME], ви звернулися до нас із замовленням стійки, яка в на…" at bounding box center [428, 447] width 275 height 46
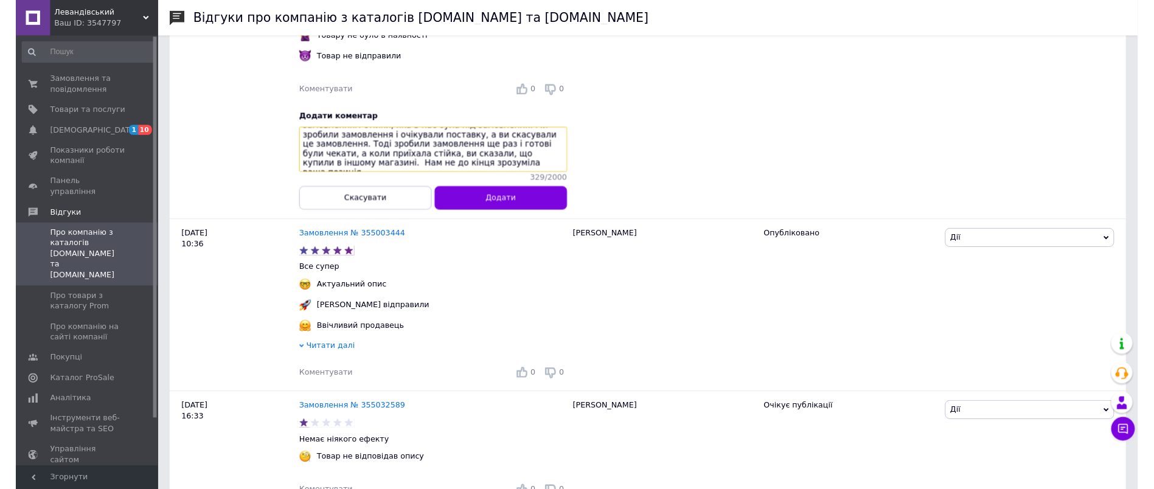
scroll to position [270, 0]
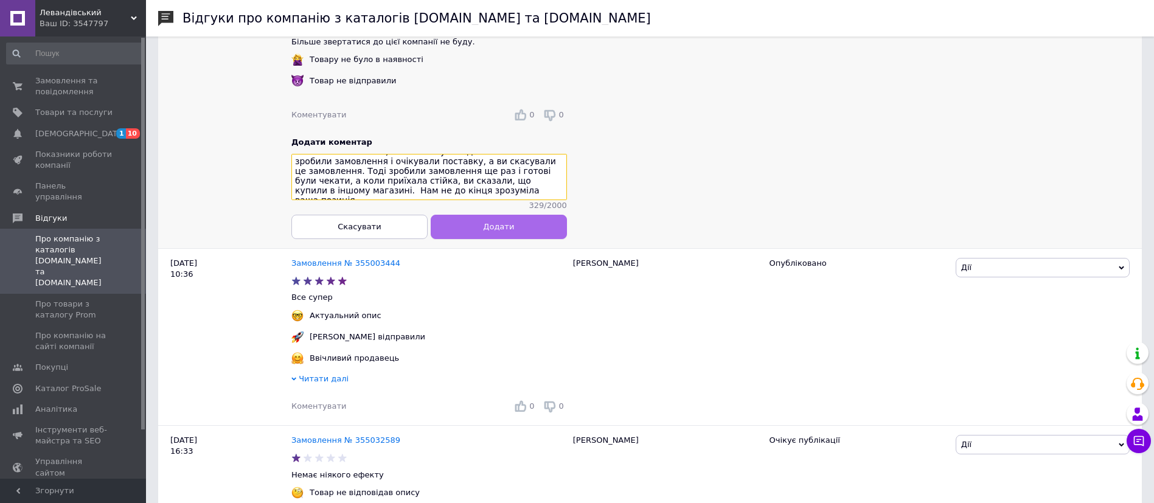
type textarea "Вітаю! Пане Александр, ви звернулися до нас із замовленням стійки, яка в нас бу…"
click at [460, 236] on button "Додати" at bounding box center [499, 227] width 136 height 24
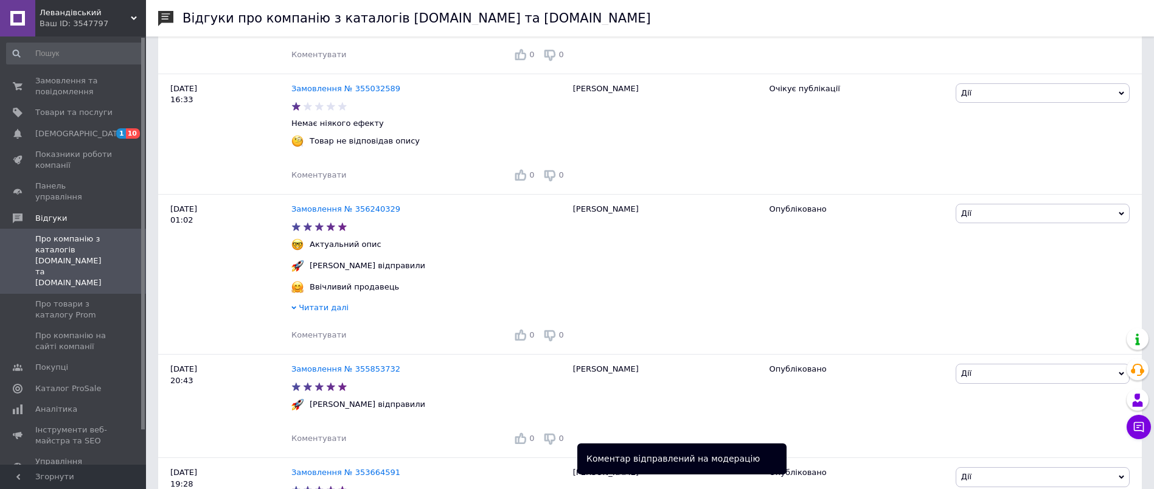
scroll to position [674, 0]
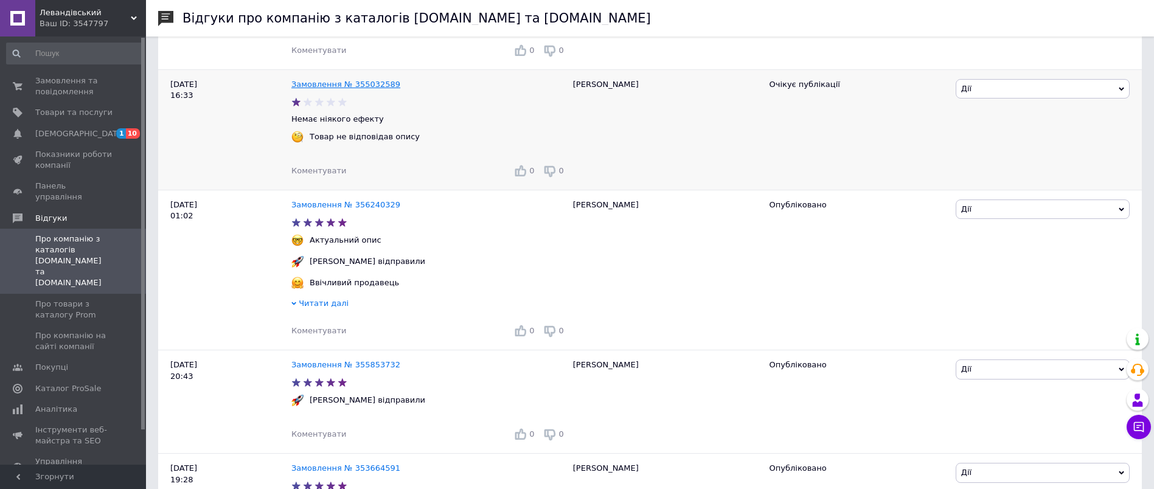
click at [333, 80] on link "Замовлення № 355032589" at bounding box center [345, 84] width 109 height 9
